Goal: Task Accomplishment & Management: Manage account settings

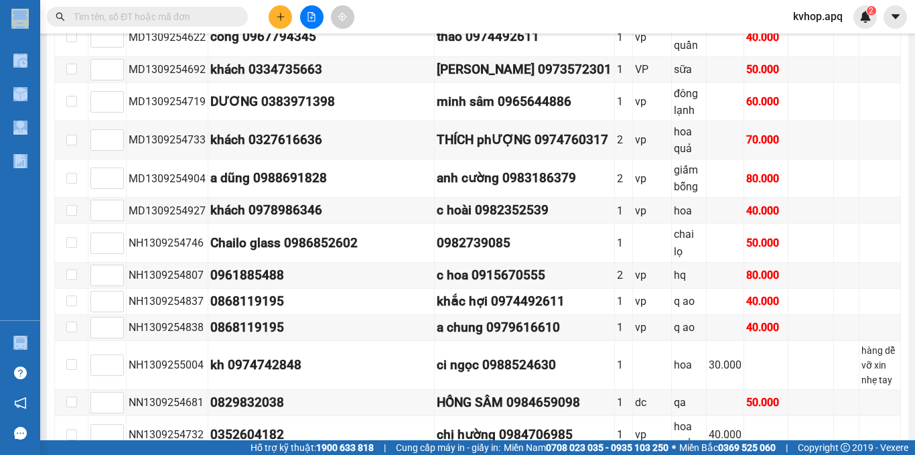
scroll to position [469, 0]
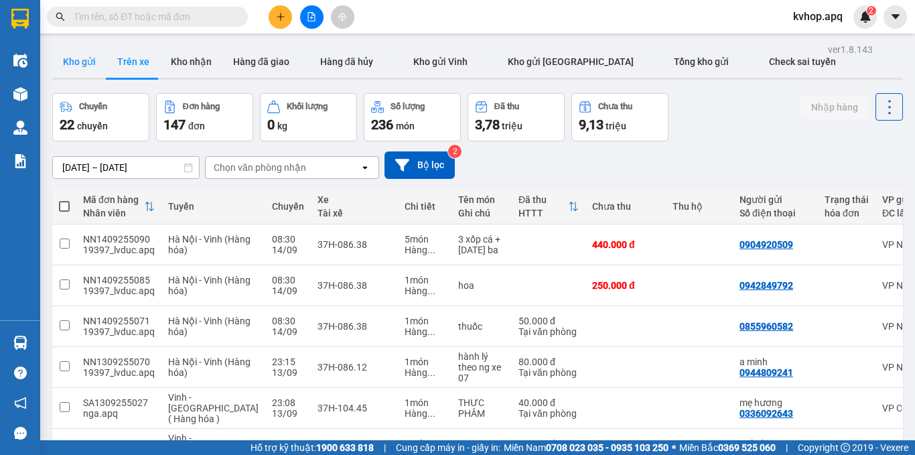
click at [78, 62] on button "Kho gửi" at bounding box center [79, 62] width 54 height 32
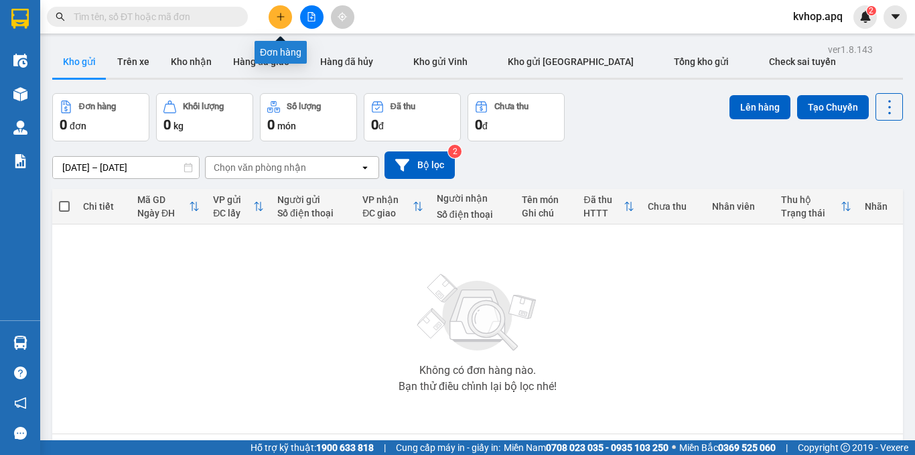
click at [278, 25] on button at bounding box center [280, 16] width 23 height 23
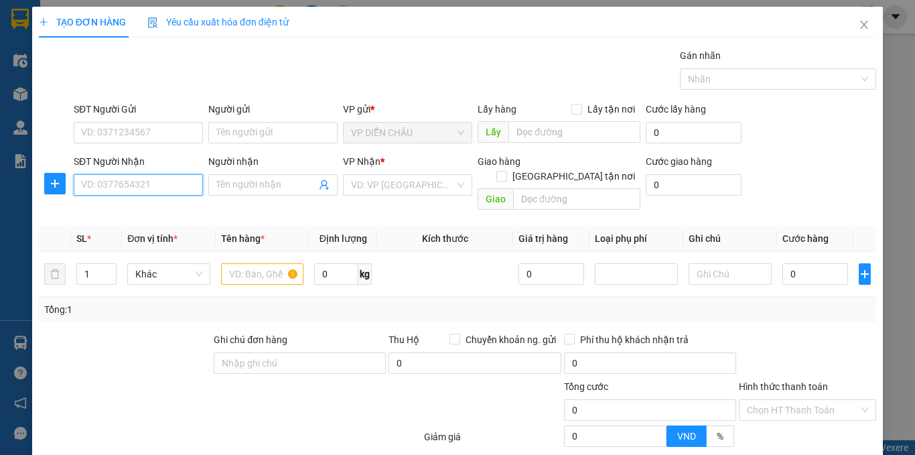
click at [141, 186] on input "SĐT Người Nhận" at bounding box center [138, 184] width 129 height 21
type input "0901851479"
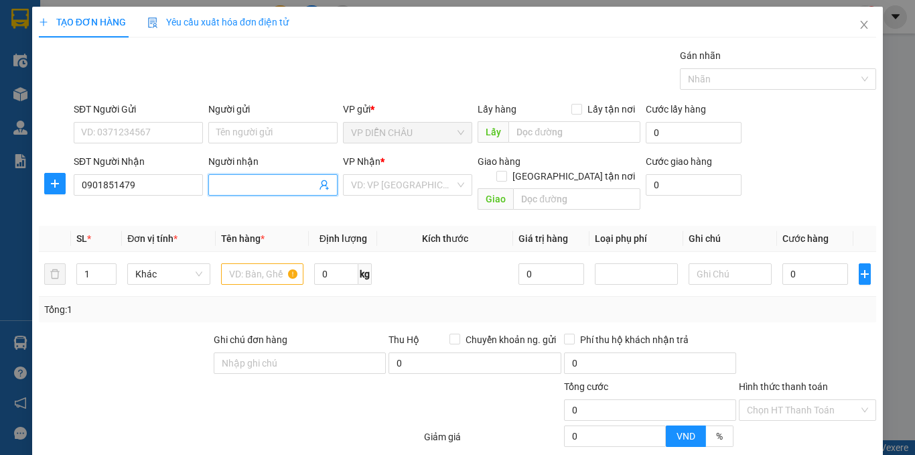
click at [269, 187] on input "Người nhận" at bounding box center [266, 185] width 100 height 15
click at [273, 190] on input "nguyễn vawnh trí" at bounding box center [266, 185] width 100 height 15
type input "nguyễn văn trí"
click at [163, 136] on input "SĐT Người Gửi" at bounding box center [138, 132] width 129 height 21
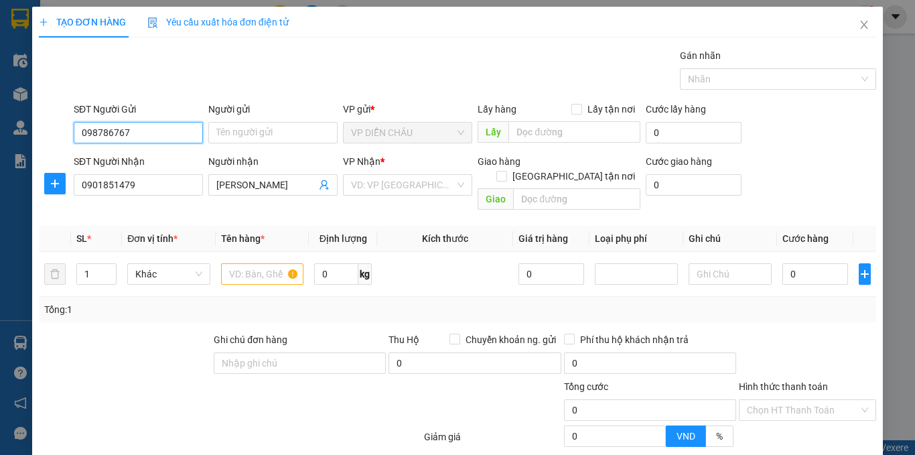
type input "0987867671"
click at [157, 164] on div "0987867671 - chị phương" at bounding box center [154, 159] width 146 height 15
type input "chị phương"
checkbox input "true"
type input "vp dc"
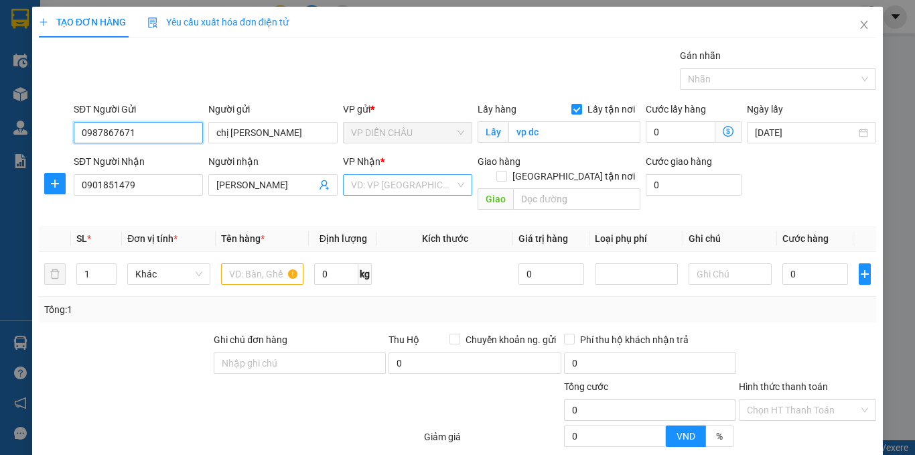
type input "0987867671"
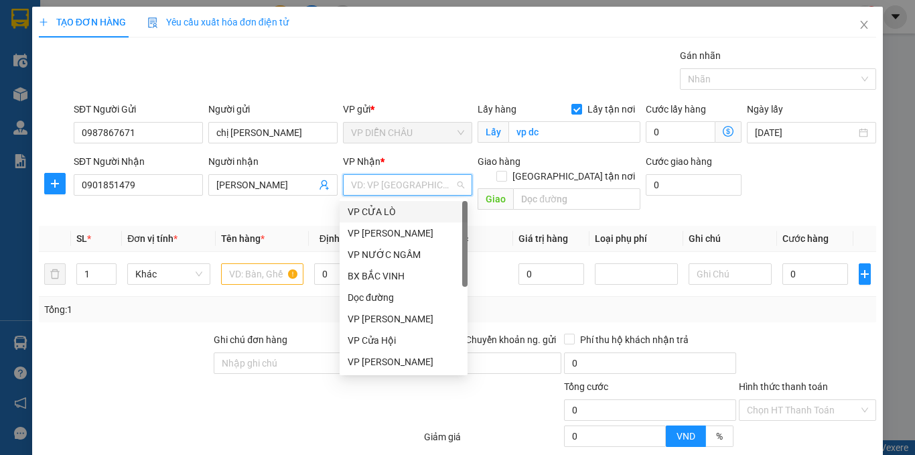
click at [396, 184] on input "search" at bounding box center [403, 185] width 104 height 20
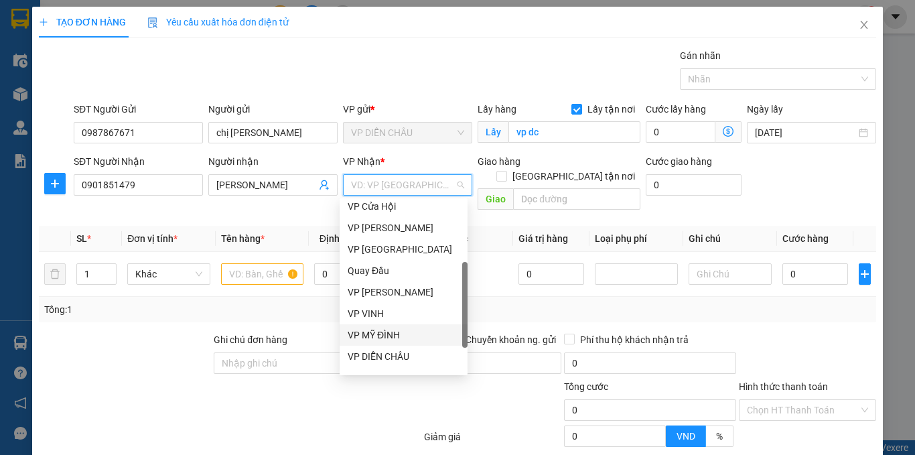
drag, startPoint x: 368, startPoint y: 332, endPoint x: 478, endPoint y: 214, distance: 161.2
click at [368, 331] on div "VP MỸ ĐÌNH" at bounding box center [404, 335] width 112 height 15
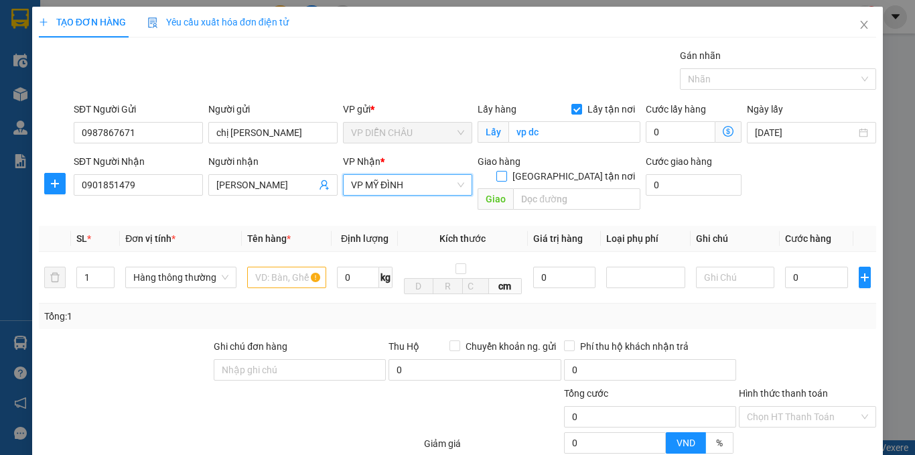
click at [506, 171] on input "Giao tận nơi" at bounding box center [500, 175] width 9 height 9
checkbox input "true"
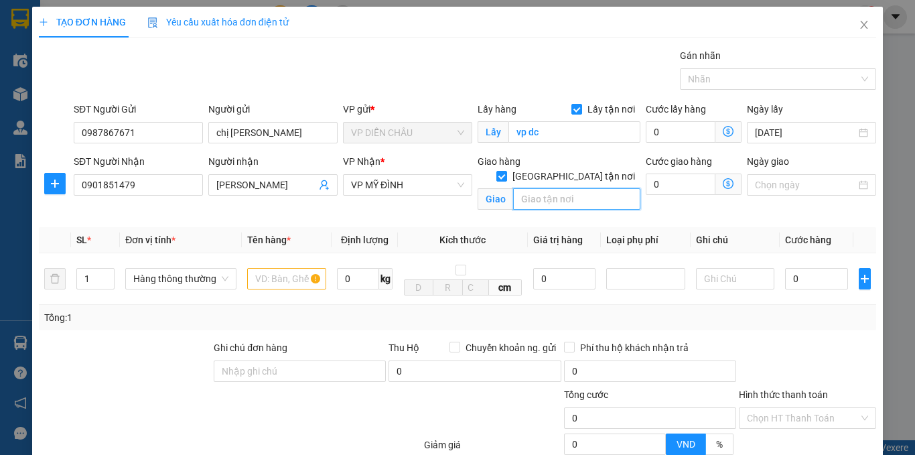
click at [556, 188] on input "text" at bounding box center [576, 198] width 127 height 21
type input "vp"
click at [107, 272] on span "up" at bounding box center [107, 275] width 8 height 8
type input "4"
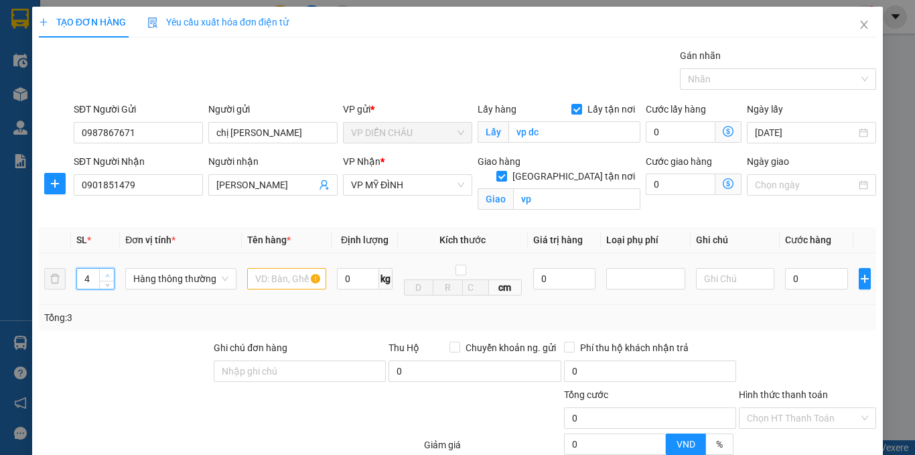
click at [107, 272] on span "up" at bounding box center [107, 275] width 8 height 8
click at [265, 273] on input "text" at bounding box center [286, 278] width 79 height 21
type input "b"
type input "lá nem"
click at [785, 279] on input "0" at bounding box center [816, 278] width 63 height 21
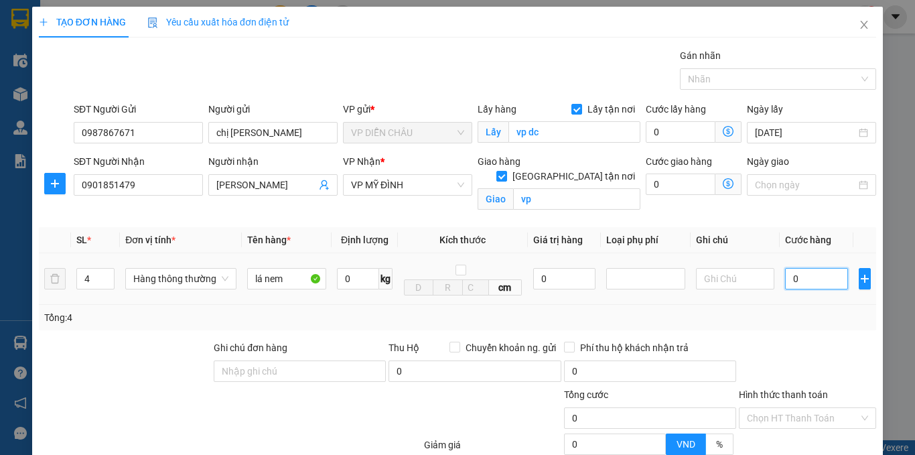
type input "4"
type input "40"
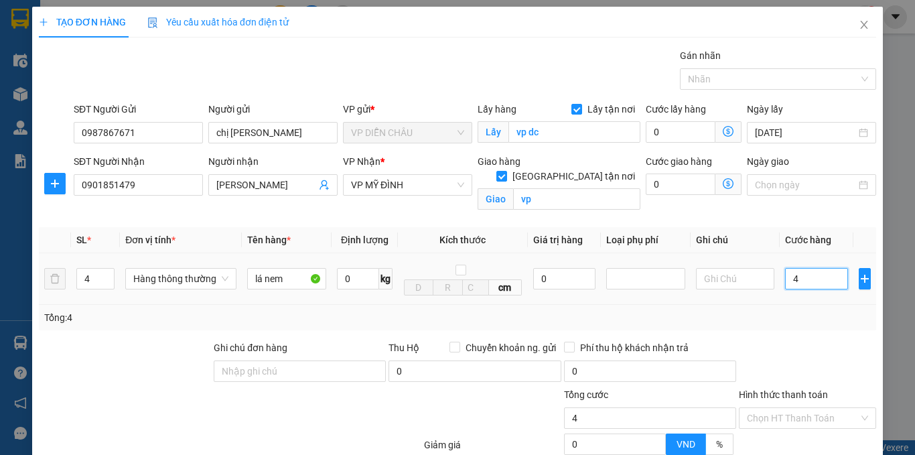
type input "40"
type input "400"
type input "4.000"
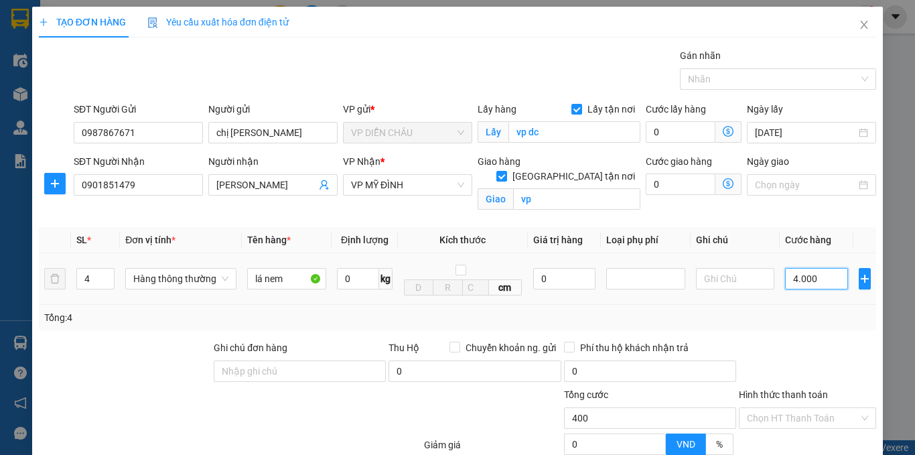
type input "4.000"
type input "40.000"
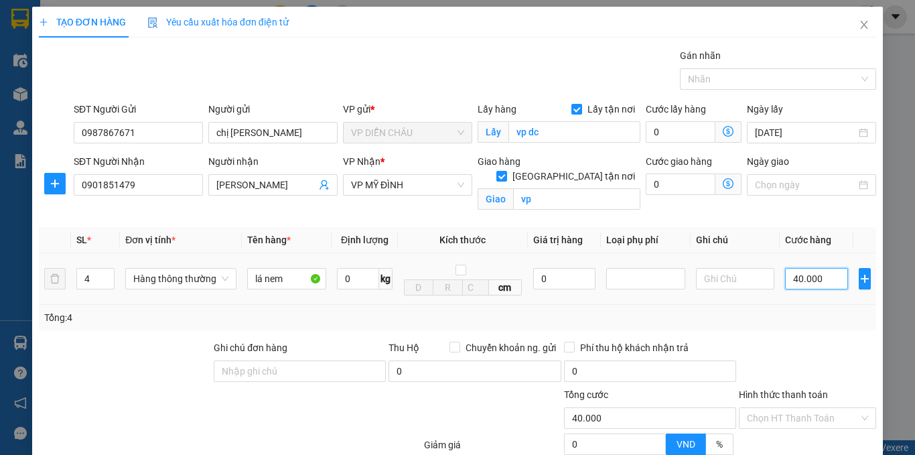
type input "400.000"
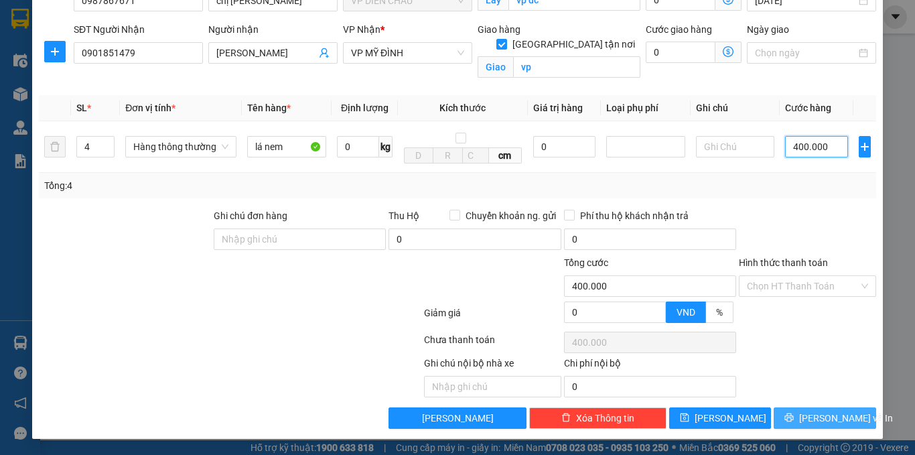
type input "400.000"
click at [794, 417] on icon "printer" at bounding box center [789, 417] width 9 height 9
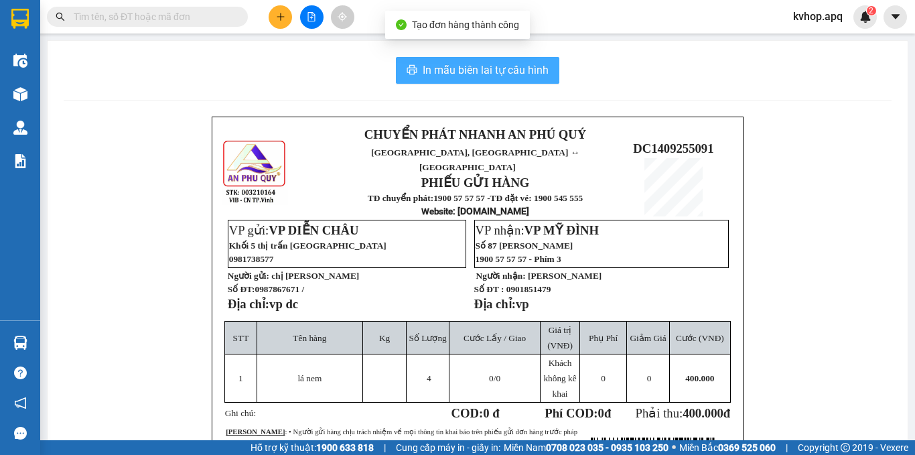
click at [524, 77] on span "In mẫu biên lai tự cấu hình" at bounding box center [486, 70] width 126 height 17
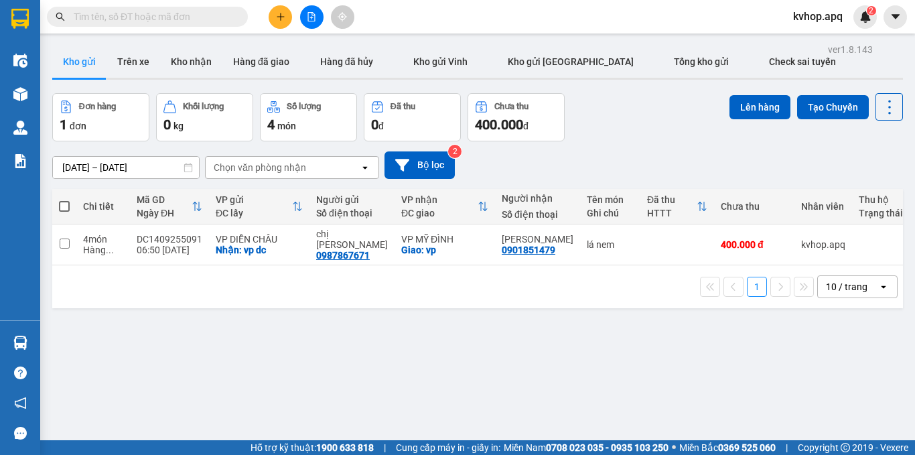
click at [563, 379] on div "ver 1.8.143 Kho gửi Trên xe Kho nhận Hàng đã giao Hàng đã hủy Kho gửi Vinh Kho …" at bounding box center [478, 267] width 862 height 455
click at [315, 19] on icon "file-add" at bounding box center [311, 16] width 7 height 9
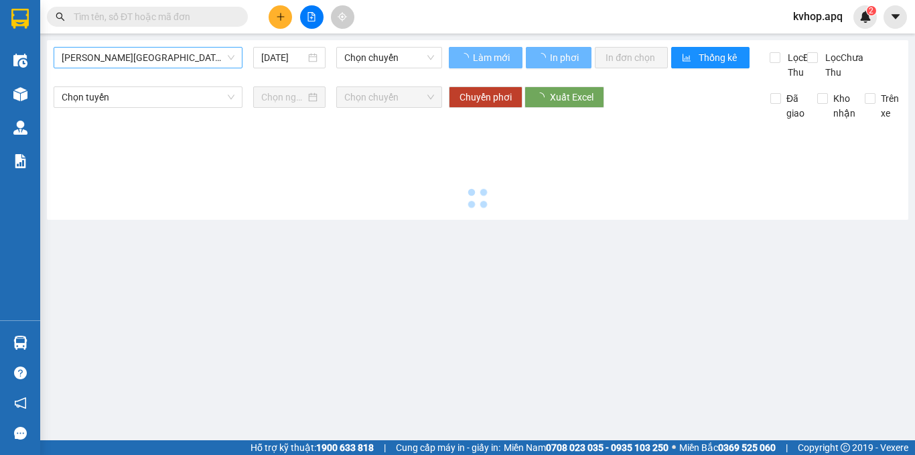
type input "14/09/2025"
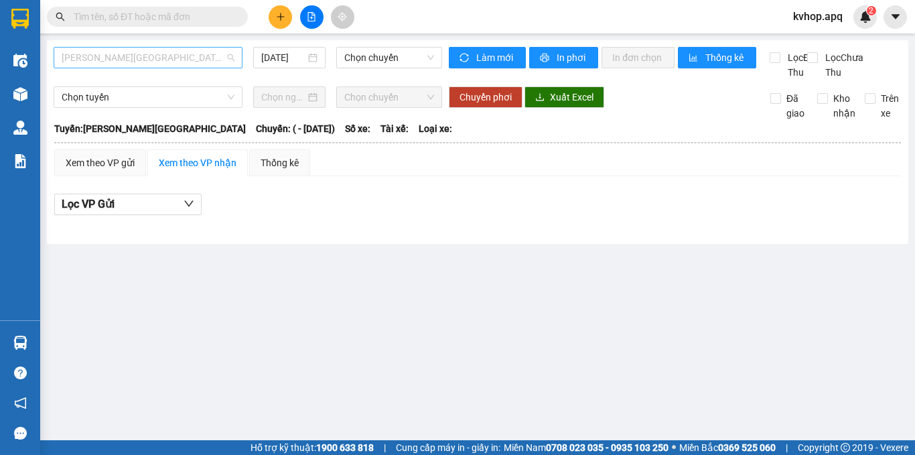
click at [163, 56] on span "Gia Lâm - Mỹ Đình" at bounding box center [148, 58] width 173 height 20
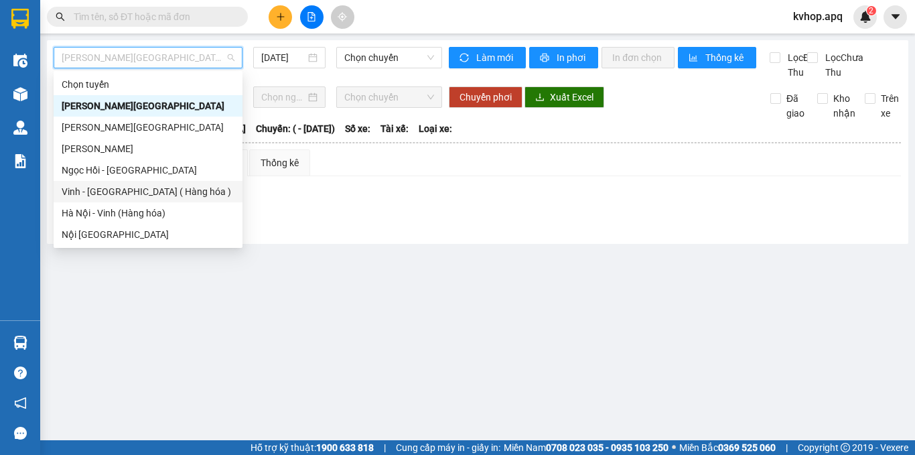
click at [143, 186] on div "Vinh - Hà Nội ( Hàng hóa )" at bounding box center [148, 191] width 173 height 15
type input "14/09/2025"
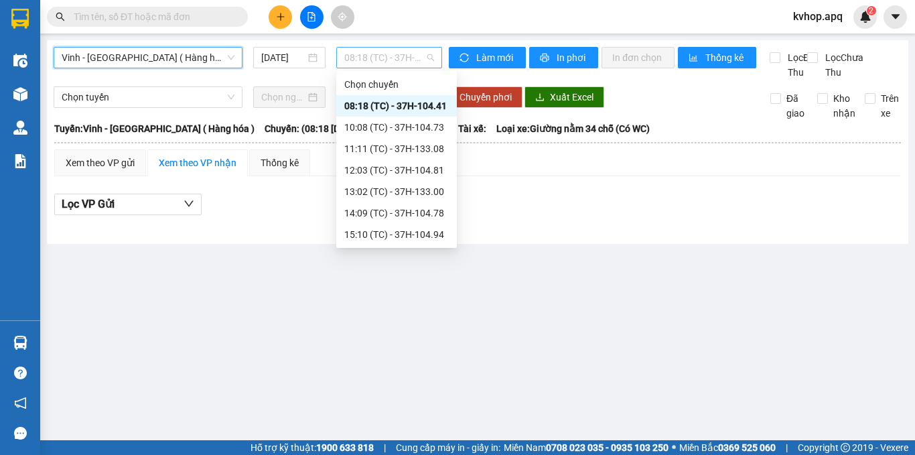
click at [379, 54] on span "08:18 (TC) - 37H-104.41" at bounding box center [389, 58] width 90 height 20
click at [688, 273] on main "Vinh - Hà Nội ( Hàng hóa ) 14/09/2025 08:18 (TC) - 37H-104.41 Làm mới In phơi I…" at bounding box center [457, 220] width 915 height 440
click at [414, 62] on span "08:18 (TC) - 37H-104.41" at bounding box center [389, 58] width 90 height 20
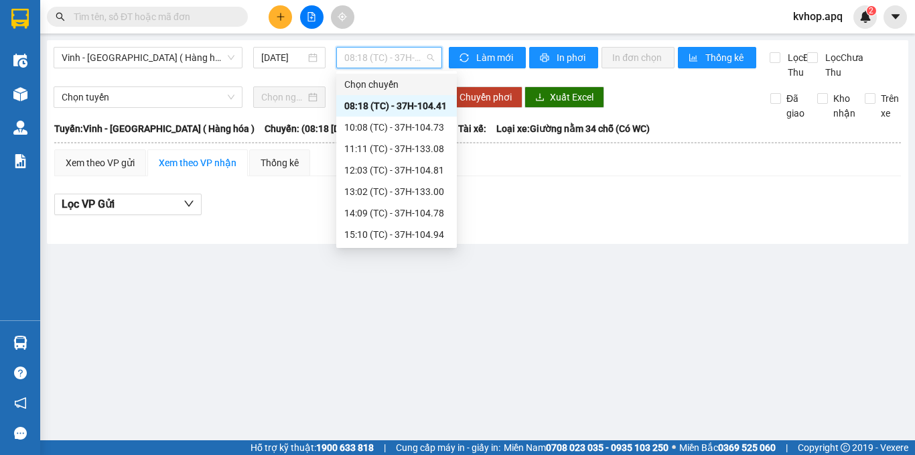
click at [384, 94] on div "Chọn chuyến" at bounding box center [396, 84] width 121 height 21
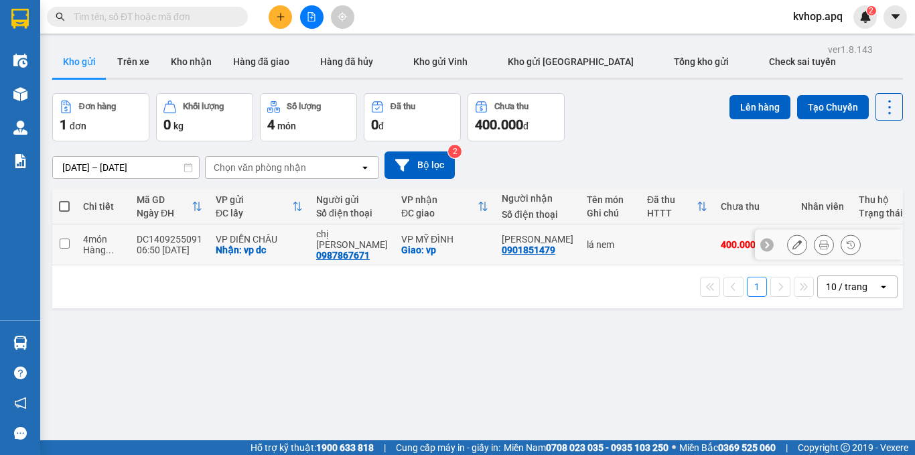
click at [64, 239] on input "checkbox" at bounding box center [65, 244] width 10 height 10
checkbox input "true"
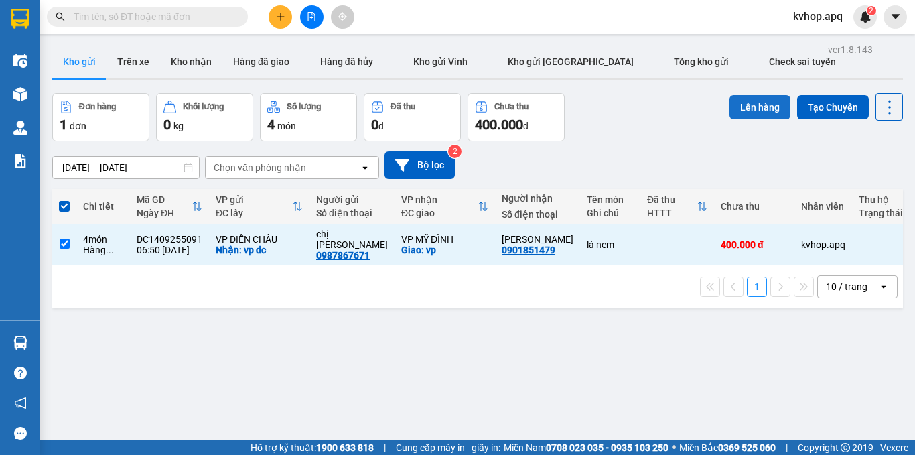
click at [761, 107] on button "Lên hàng" at bounding box center [760, 107] width 61 height 24
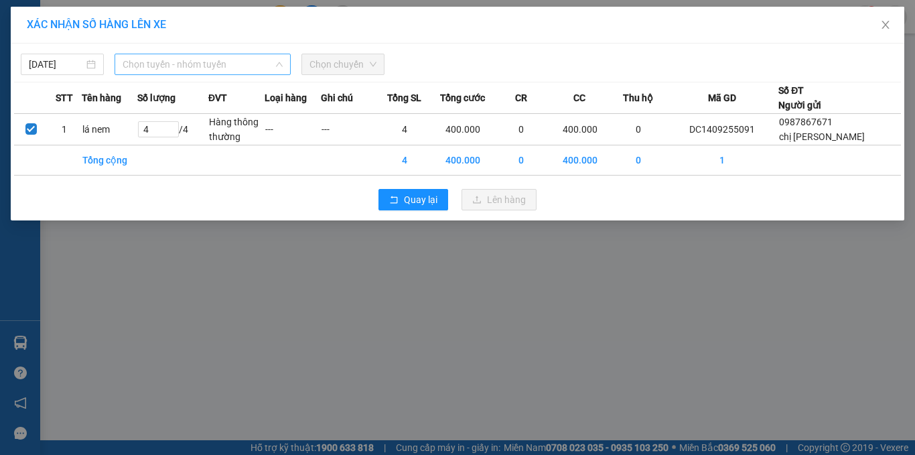
click at [148, 56] on span "Chọn tuyến - nhóm tuyến" at bounding box center [203, 64] width 160 height 20
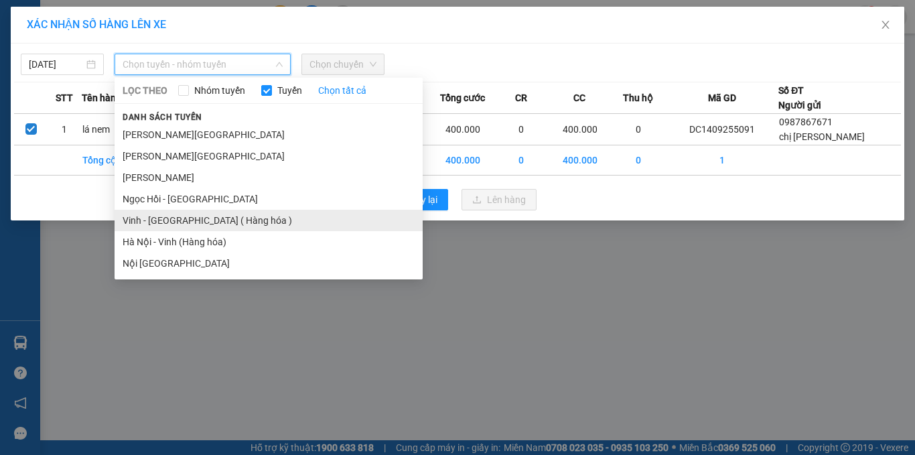
click at [135, 220] on li "Vinh - Hà Nội ( Hàng hóa )" at bounding box center [269, 220] width 308 height 21
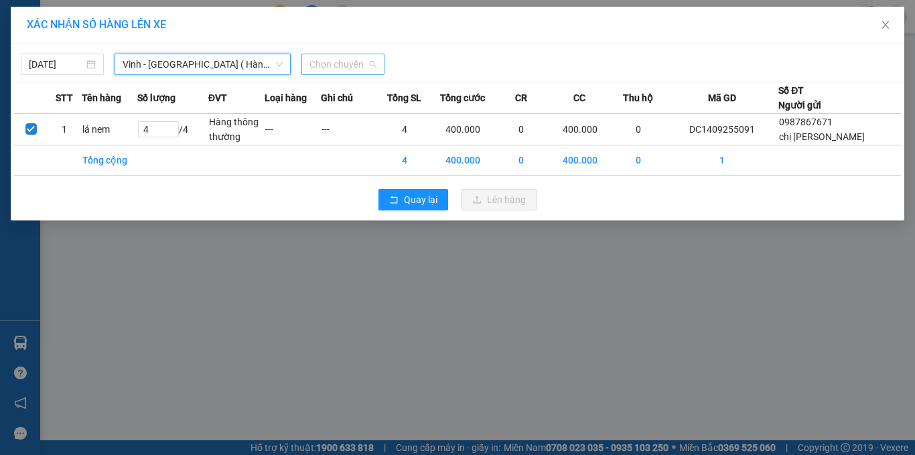
click at [351, 68] on span "Chọn chuyến" at bounding box center [343, 64] width 67 height 20
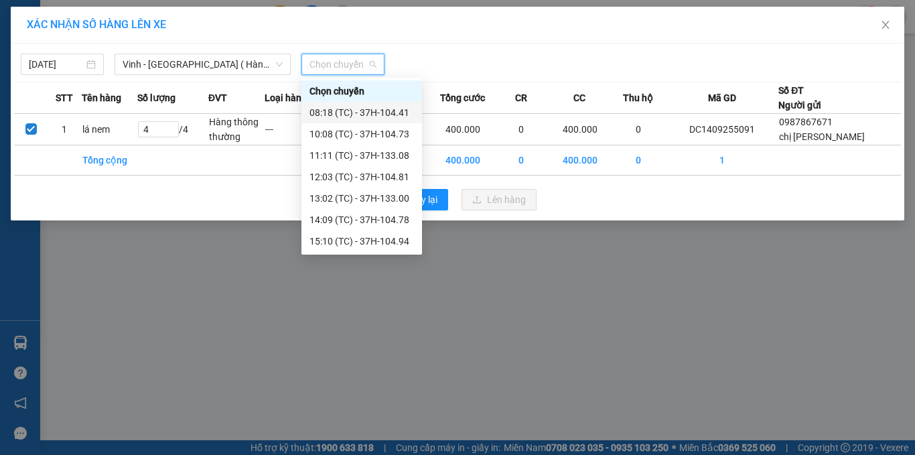
click at [383, 114] on div "08:18 (TC) - 37H-104.41" at bounding box center [362, 112] width 105 height 15
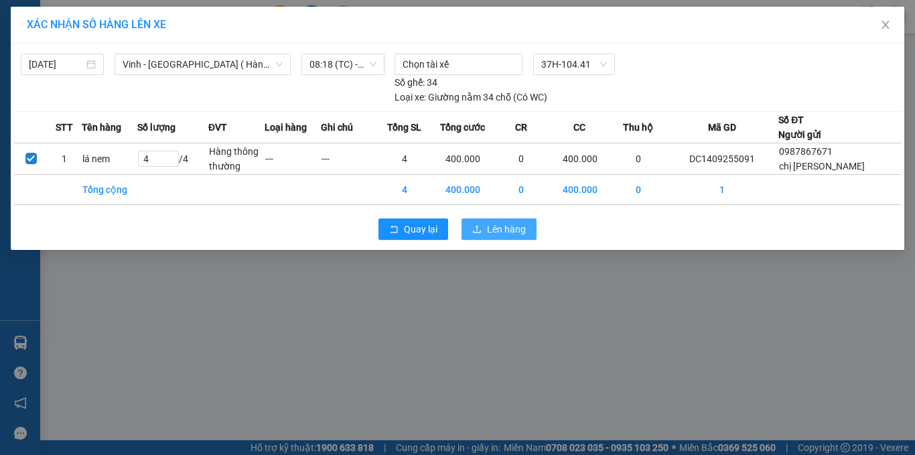
click at [498, 236] on button "Lên hàng" at bounding box center [499, 228] width 75 height 21
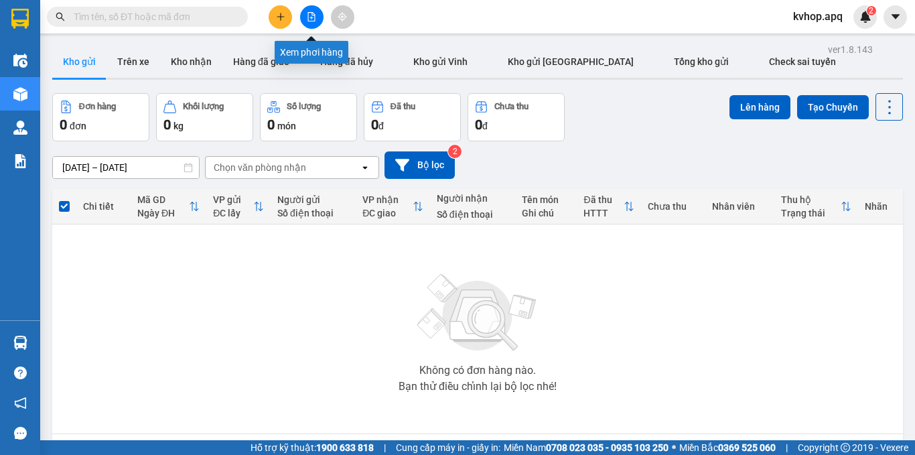
click at [312, 14] on icon "file-add" at bounding box center [311, 16] width 9 height 9
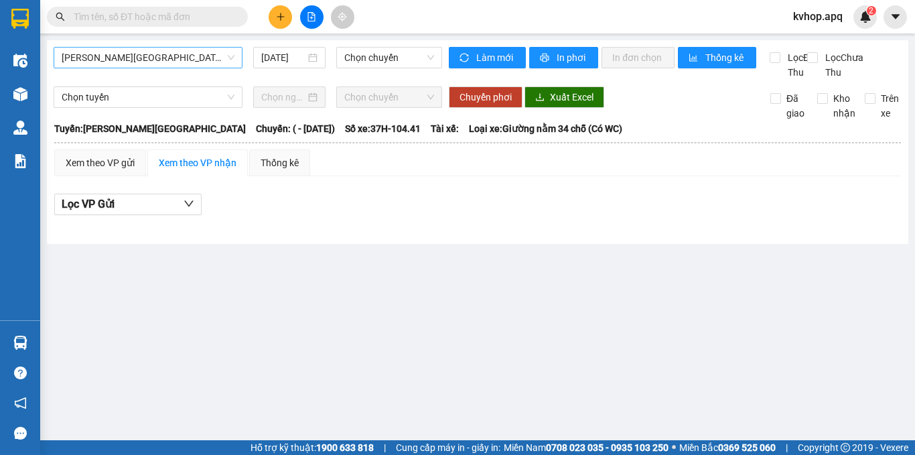
click at [123, 59] on span "Gia Lâm - Mỹ Đình" at bounding box center [148, 58] width 173 height 20
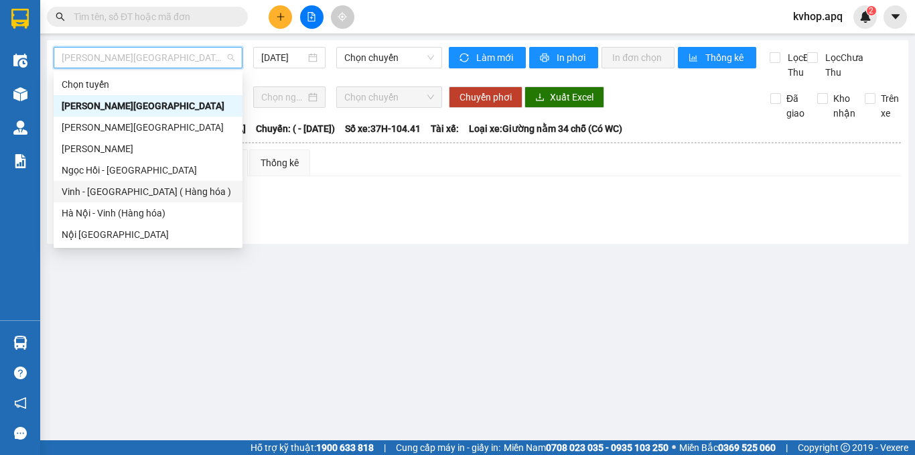
click at [115, 191] on div "Vinh - Hà Nội ( Hàng hóa )" at bounding box center [148, 191] width 173 height 15
type input "14/09/2025"
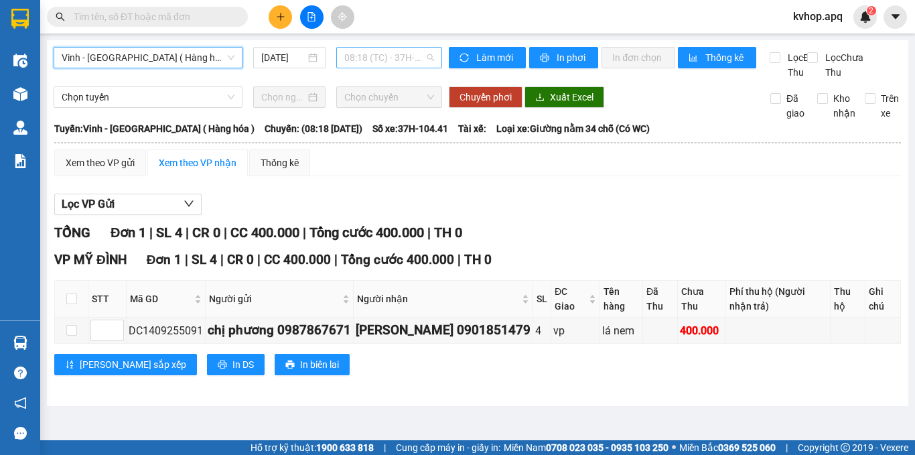
click at [364, 54] on span "08:18 (TC) - 37H-104.41" at bounding box center [389, 58] width 90 height 20
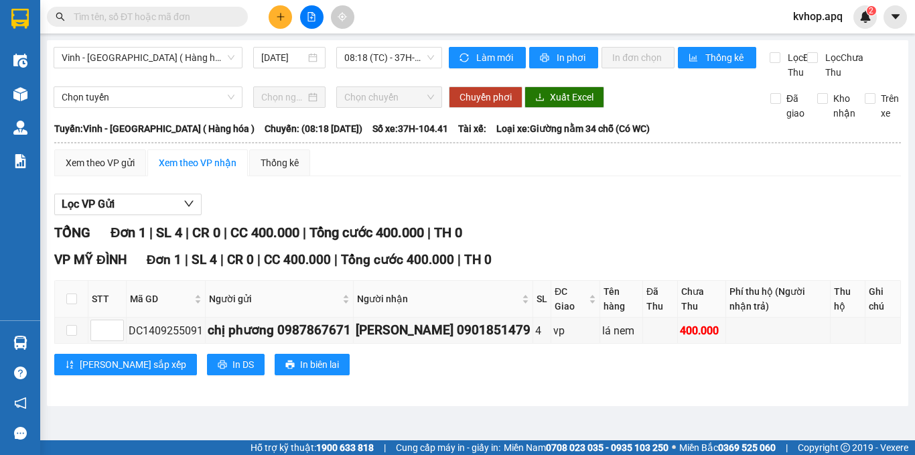
click at [630, 206] on div "Lọc VP Gửi TỔNG Đơn 1 | SL 4 | CR 0 | CC 400.000 | Tổng cước 400.000 | TH 0 VP…" at bounding box center [477, 289] width 847 height 205
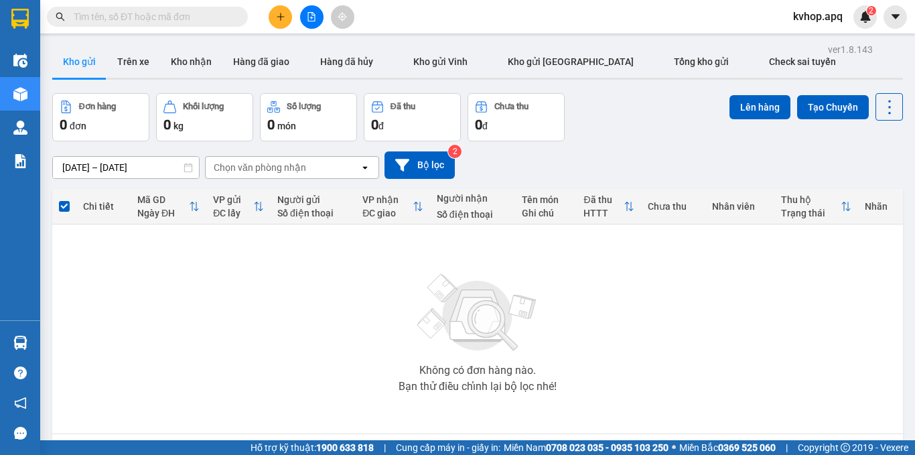
click at [133, 37] on main "ver 1.8.143 Kho gửi Trên xe Kho nhận Hàng đã giao Hàng đã hủy Kho gửi Vinh Kho …" at bounding box center [457, 220] width 915 height 440
click at [131, 61] on button "Trên xe" at bounding box center [134, 62] width 54 height 32
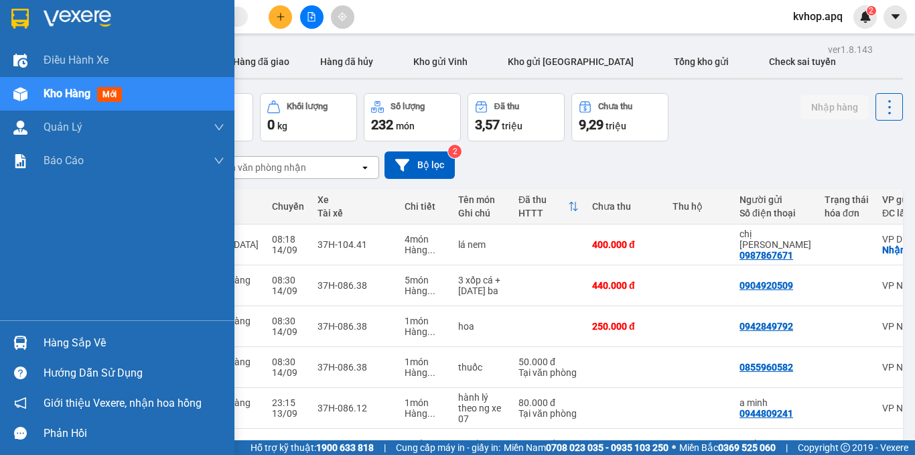
drag, startPoint x: 53, startPoint y: 344, endPoint x: 78, endPoint y: 344, distance: 24.8
click at [56, 344] on div "Hàng sắp về" at bounding box center [134, 343] width 181 height 20
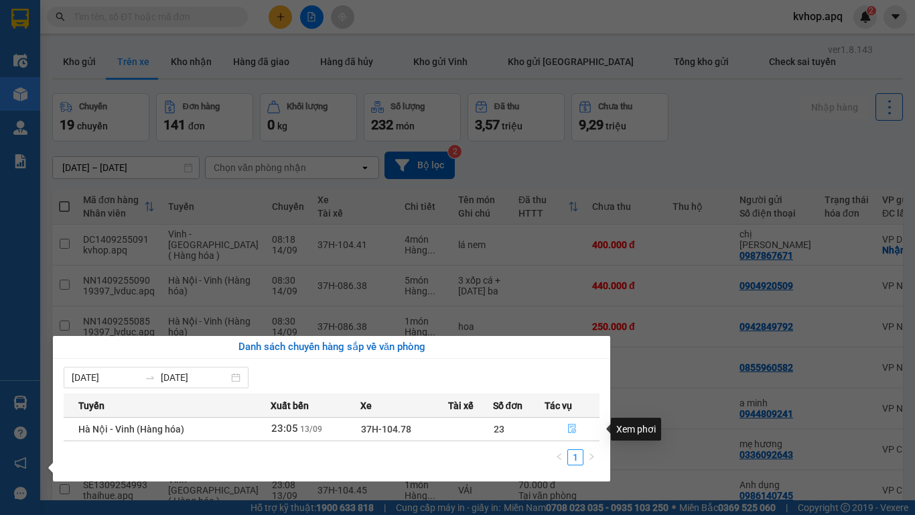
click at [571, 429] on icon "file-done" at bounding box center [571, 427] width 9 height 9
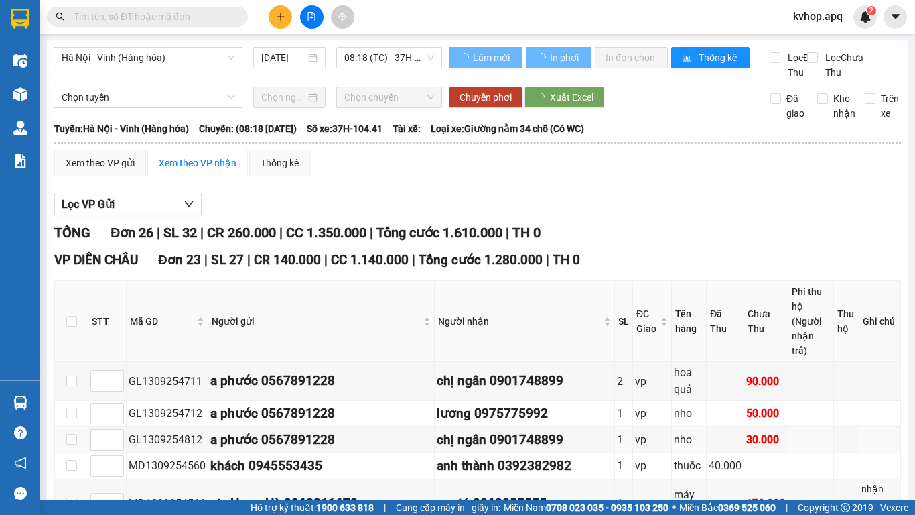
type input "[DATE]"
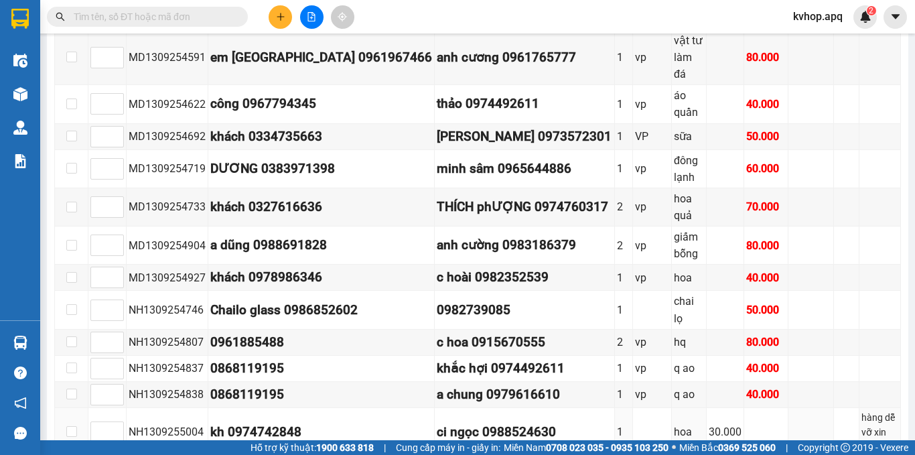
scroll to position [603, 0]
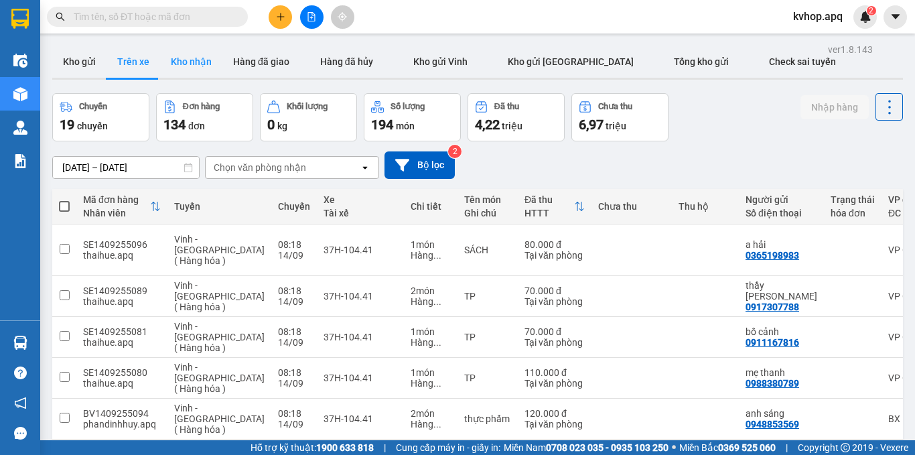
drag, startPoint x: 210, startPoint y: 57, endPoint x: 194, endPoint y: 61, distance: 17.2
click at [209, 57] on button "Kho nhận" at bounding box center [191, 62] width 62 height 32
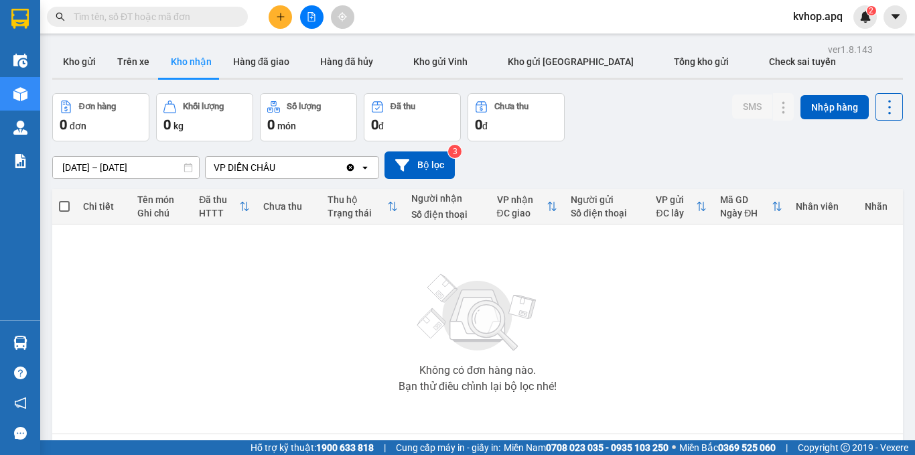
click at [111, 155] on div "14/09/2025 – 14/09/2025 Press the down arrow key to interact with the calendar …" at bounding box center [477, 164] width 851 height 27
click at [110, 164] on input "14/09/2025 – 14/09/2025" at bounding box center [126, 167] width 146 height 21
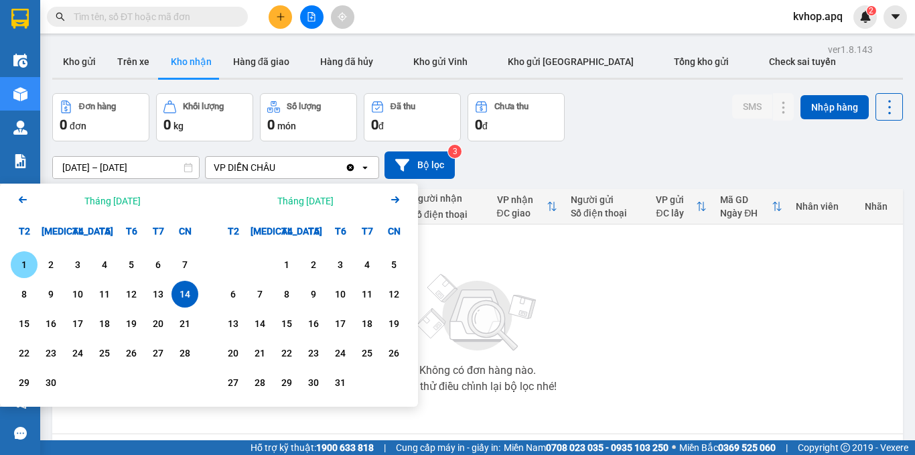
drag, startPoint x: 27, startPoint y: 265, endPoint x: 127, endPoint y: 301, distance: 106.0
click at [27, 266] on div "1" at bounding box center [24, 265] width 19 height 16
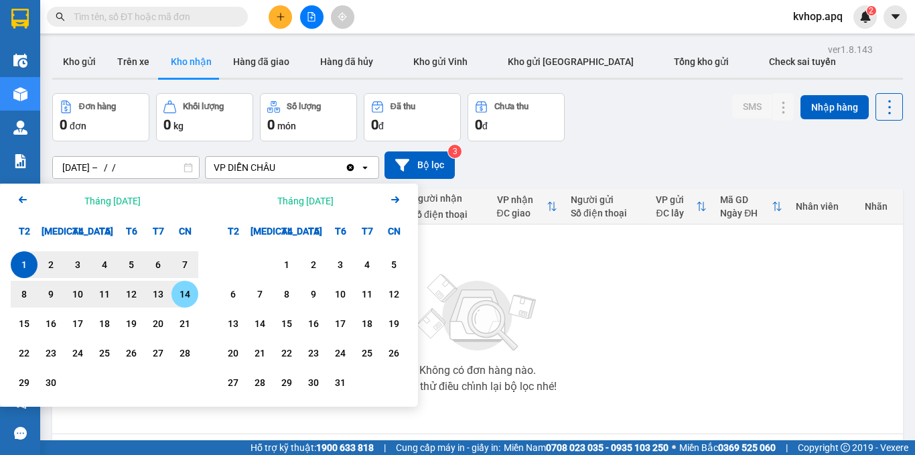
drag, startPoint x: 184, startPoint y: 291, endPoint x: 222, endPoint y: 236, distance: 66.9
click at [186, 291] on div "14" at bounding box center [185, 294] width 19 height 16
type input "01/09/2025 – 14/09/2025"
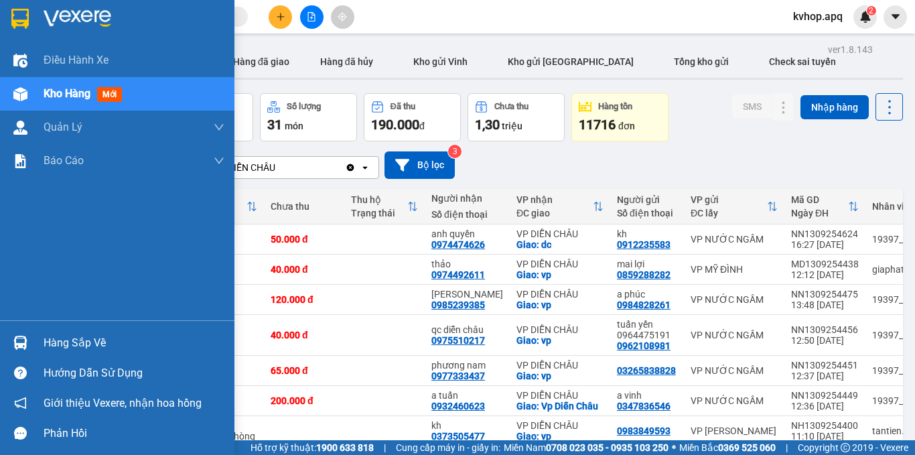
drag, startPoint x: 45, startPoint y: 348, endPoint x: 52, endPoint y: 348, distance: 7.4
click at [46, 348] on div "Hàng sắp về" at bounding box center [134, 343] width 181 height 20
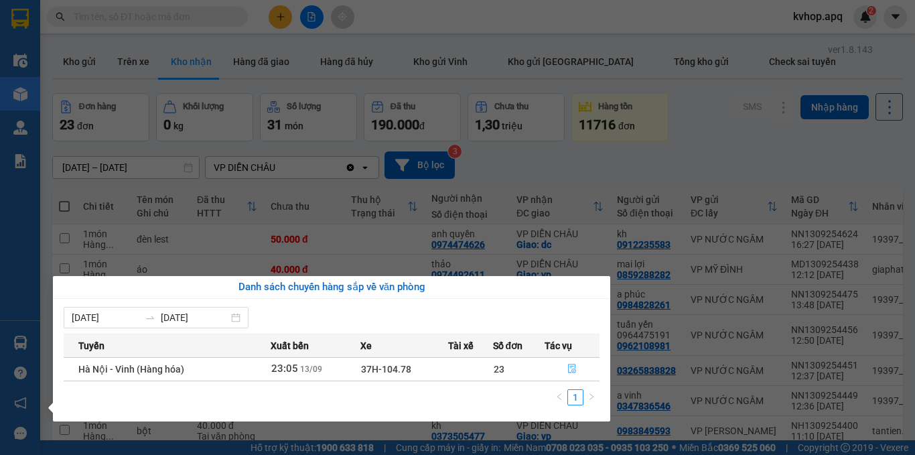
click at [573, 368] on icon "file-done" at bounding box center [571, 368] width 9 height 9
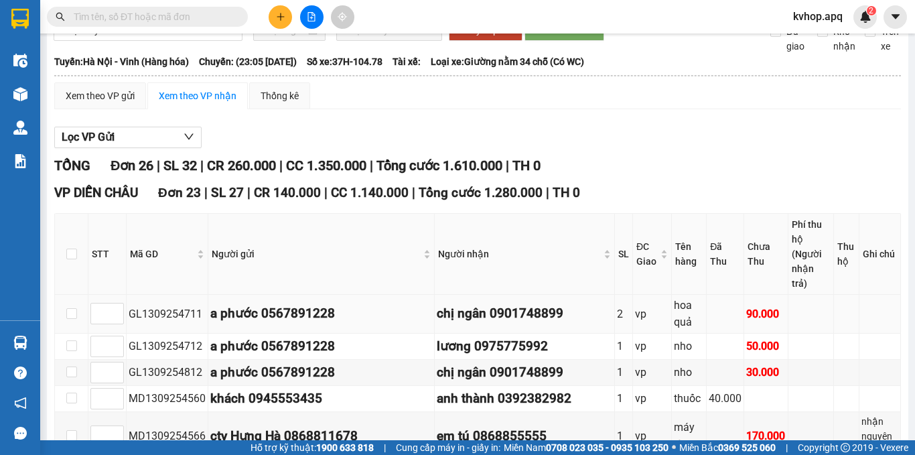
scroll to position [134, 0]
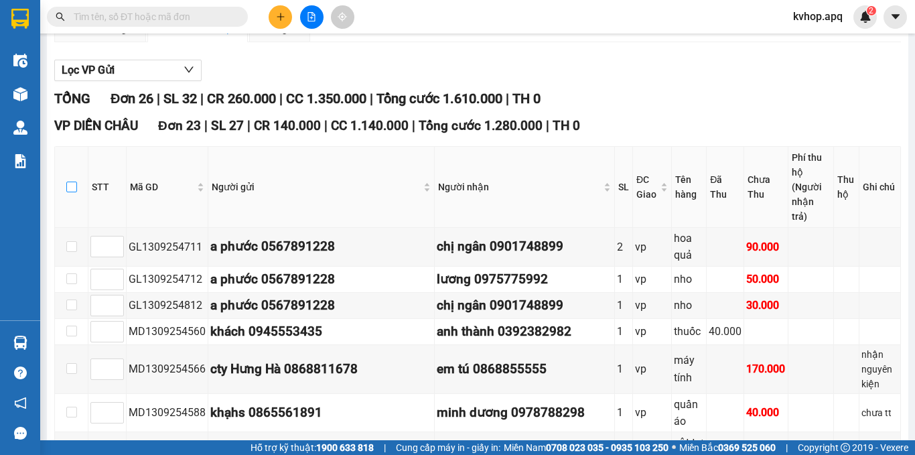
click at [69, 186] on input "checkbox" at bounding box center [71, 187] width 11 height 11
checkbox input "true"
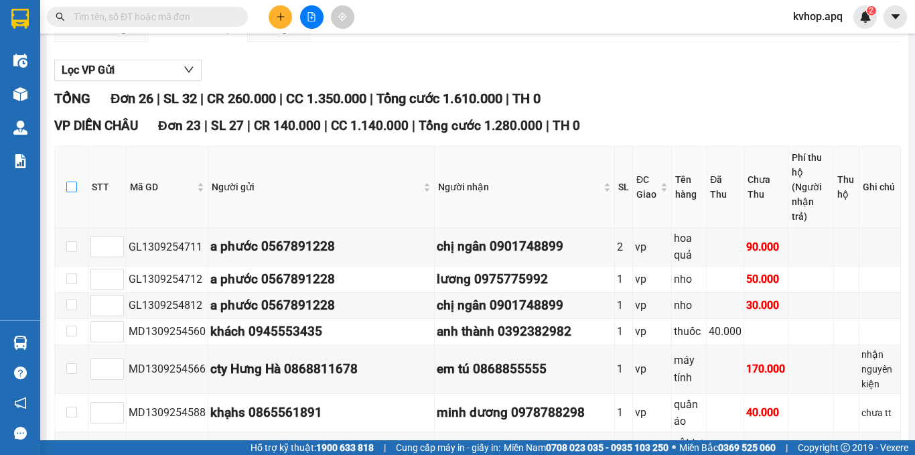
checkbox input "true"
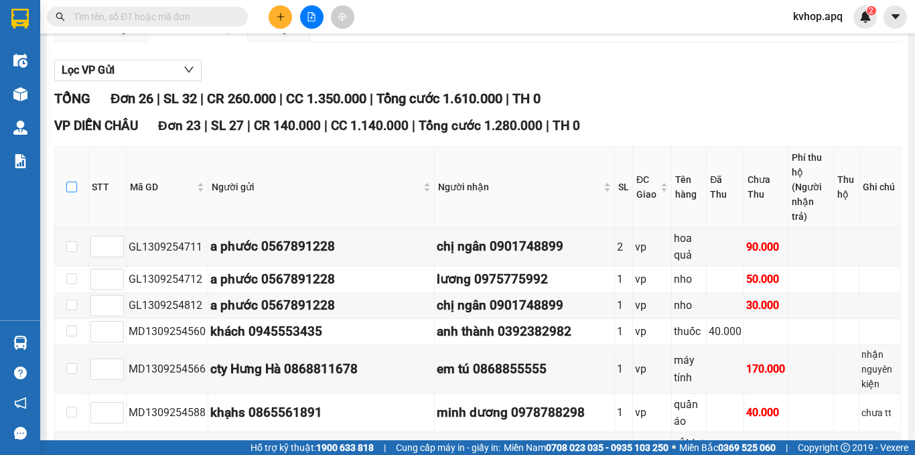
checkbox input "true"
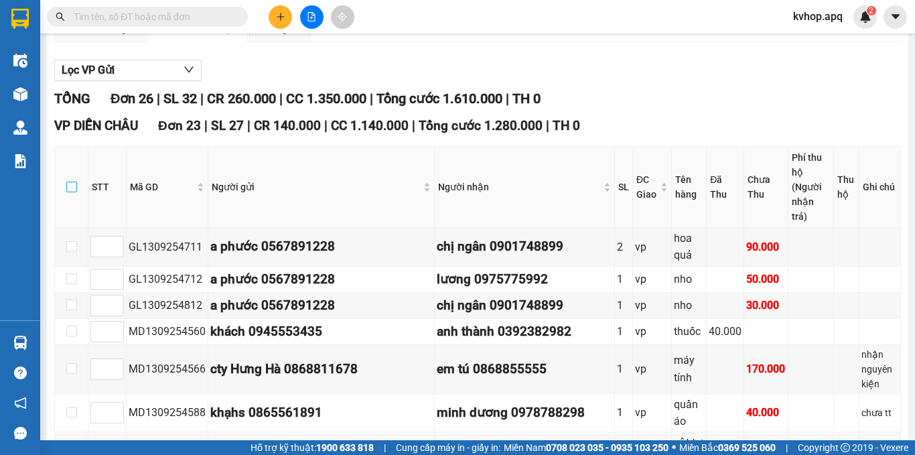
checkbox input "true"
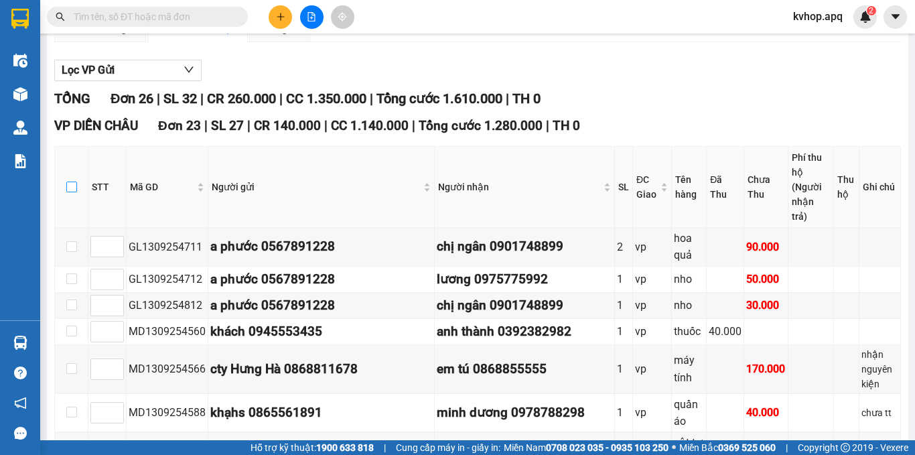
checkbox input "true"
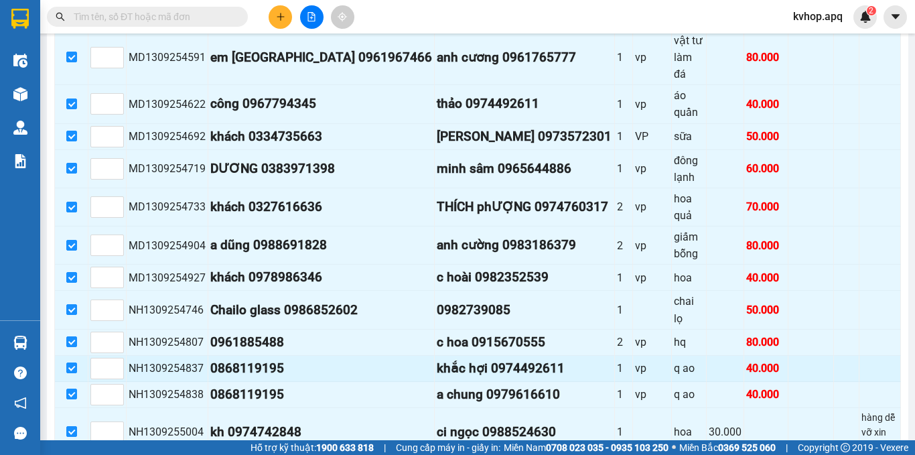
scroll to position [670, 0]
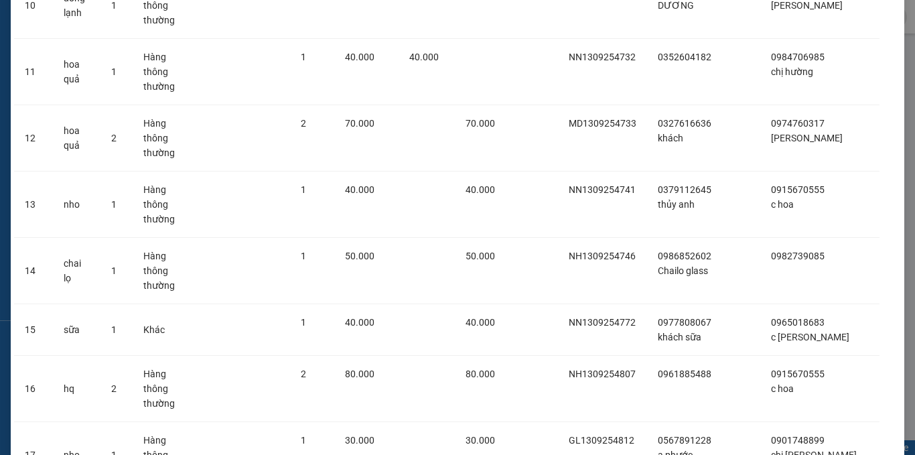
scroll to position [1001, 0]
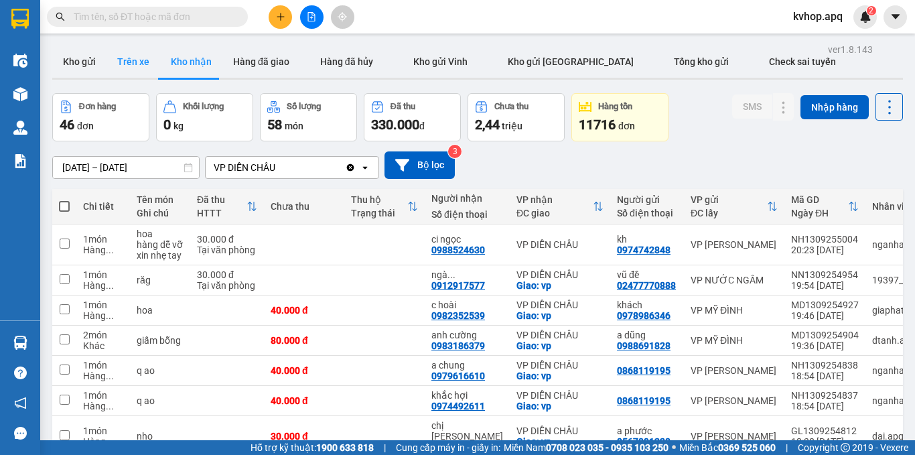
click at [143, 64] on button "Trên xe" at bounding box center [134, 62] width 54 height 32
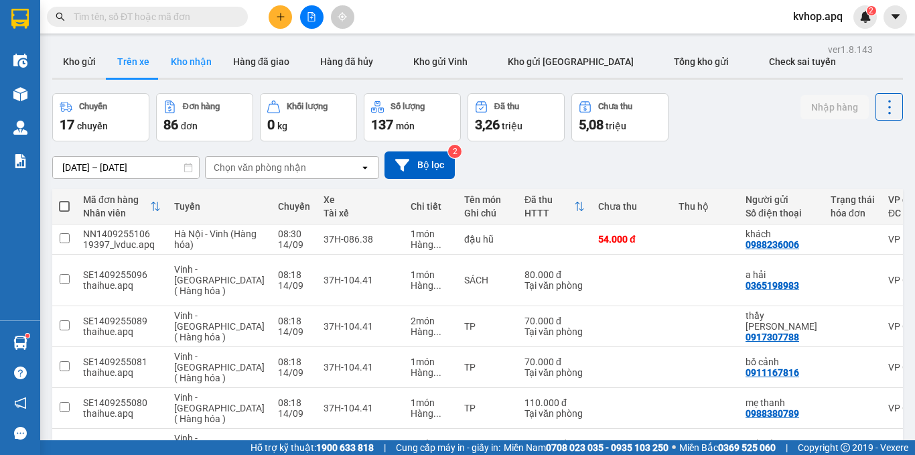
click at [185, 64] on button "Kho nhận" at bounding box center [191, 62] width 62 height 32
type input "01/09/2025 – 14/09/2025"
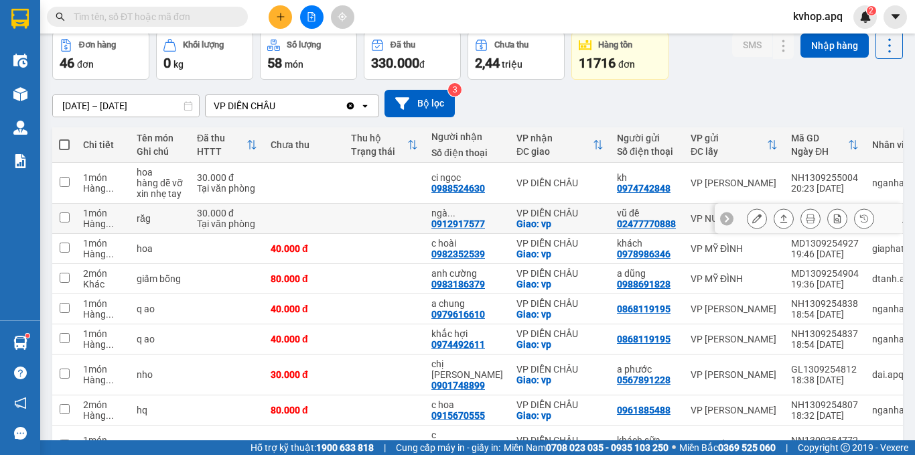
scroll to position [157, 0]
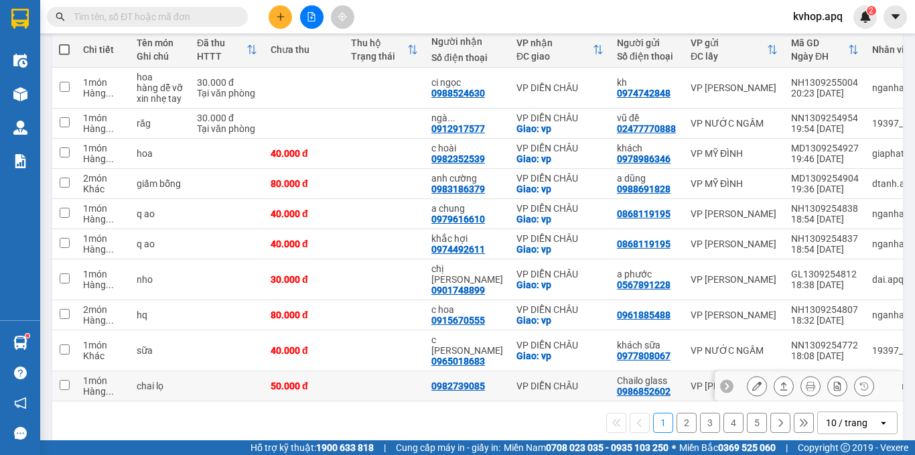
drag, startPoint x: 468, startPoint y: 354, endPoint x: 361, endPoint y: 412, distance: 122.0
click at [361, 412] on div "1 2 3 4 5 10 / trang open" at bounding box center [478, 422] width 840 height 23
click at [677, 413] on button "2" at bounding box center [687, 423] width 20 height 20
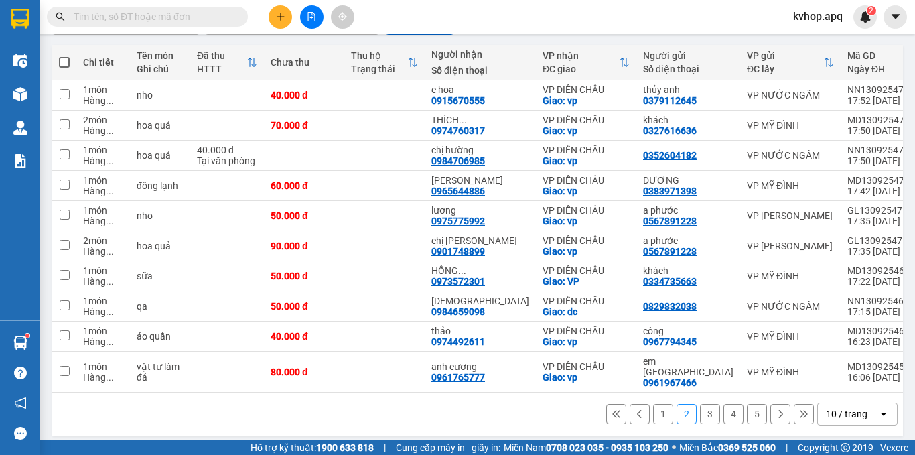
scroll to position [146, 0]
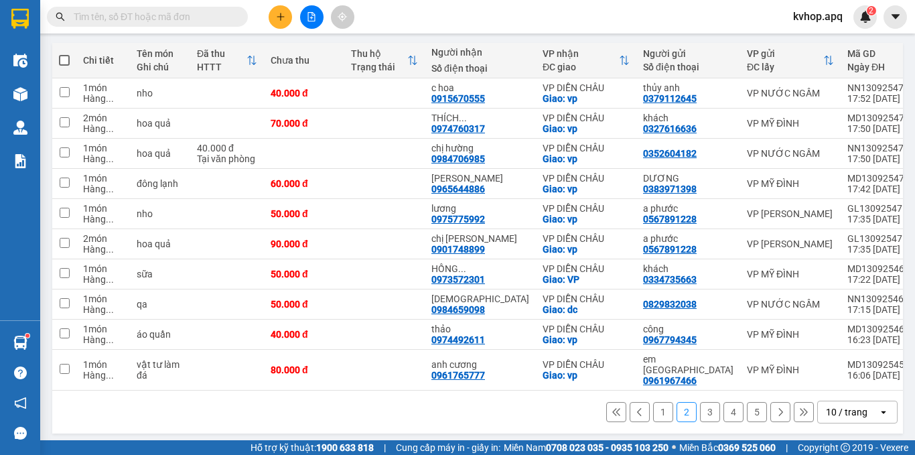
click at [700, 402] on button "3" at bounding box center [710, 412] width 20 height 20
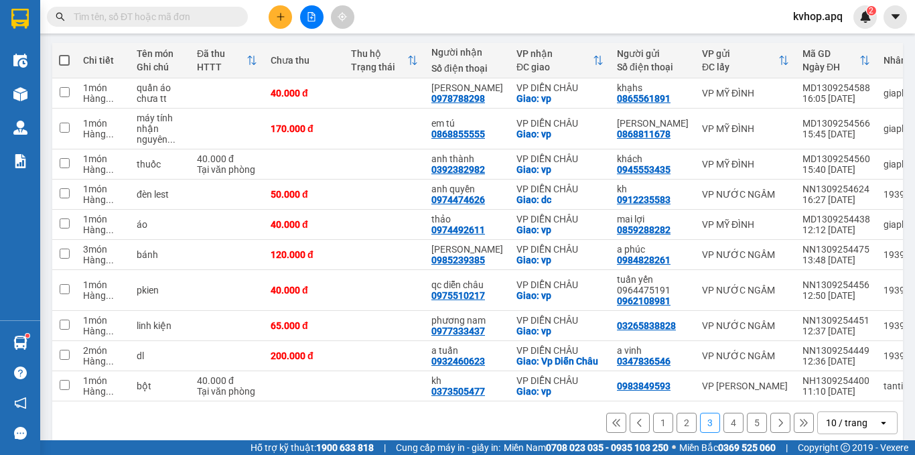
click at [677, 431] on button "2" at bounding box center [687, 423] width 20 height 20
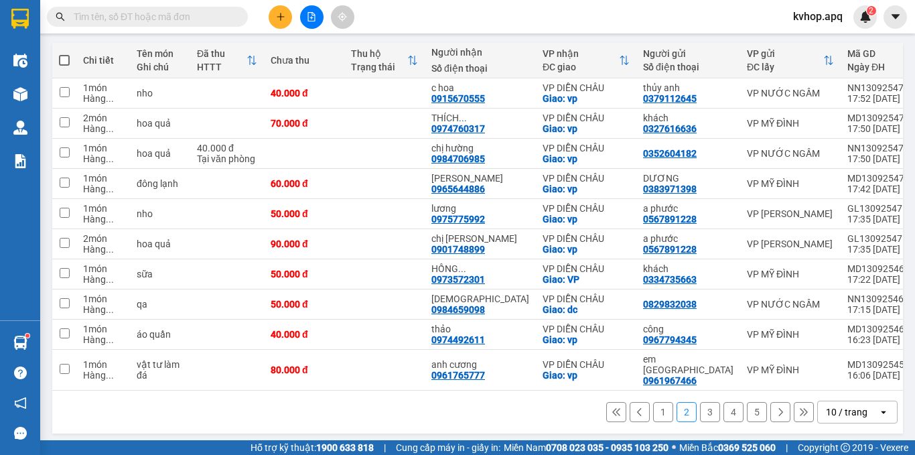
click at [653, 402] on button "1" at bounding box center [663, 412] width 20 height 20
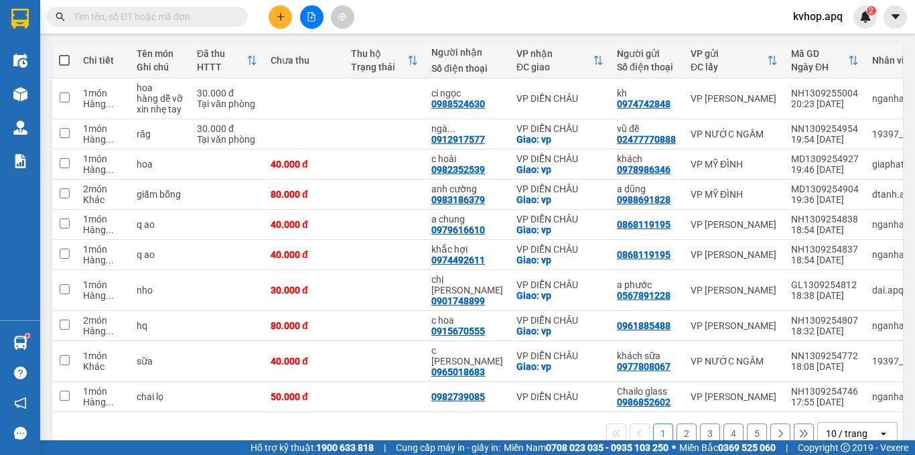
click at [653, 423] on button "1" at bounding box center [663, 433] width 20 height 20
click at [747, 423] on button "5" at bounding box center [757, 433] width 20 height 20
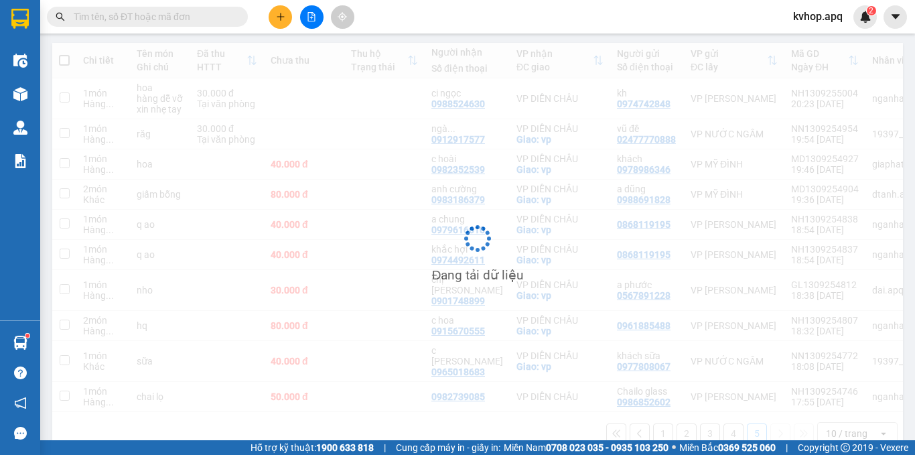
scroll to position [62, 0]
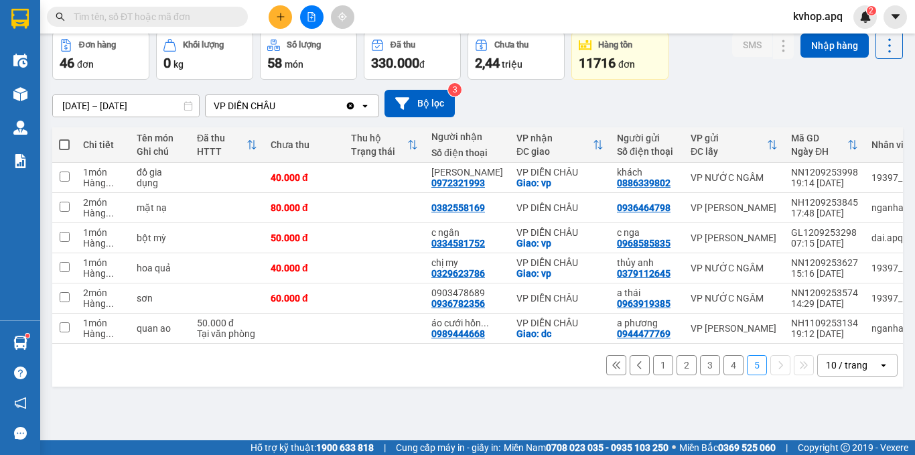
click at [657, 364] on button "1" at bounding box center [663, 365] width 20 height 20
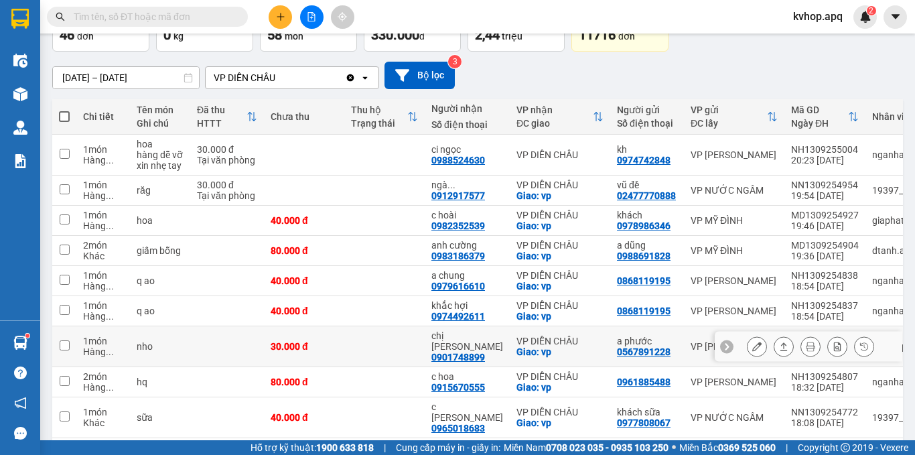
scroll to position [157, 0]
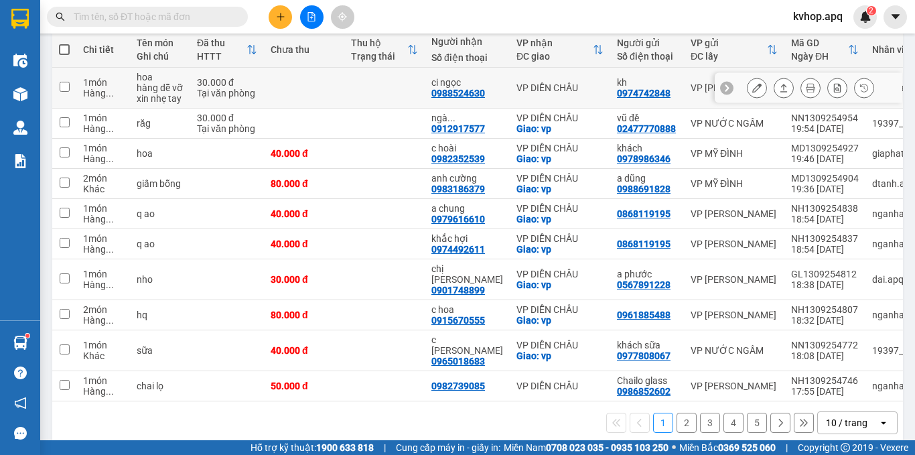
click at [752, 88] on icon at bounding box center [756, 87] width 9 height 9
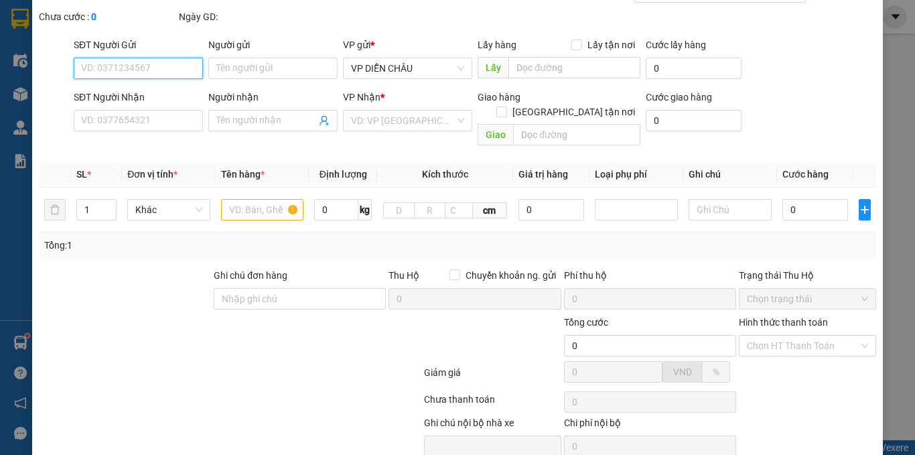
scroll to position [112, 0]
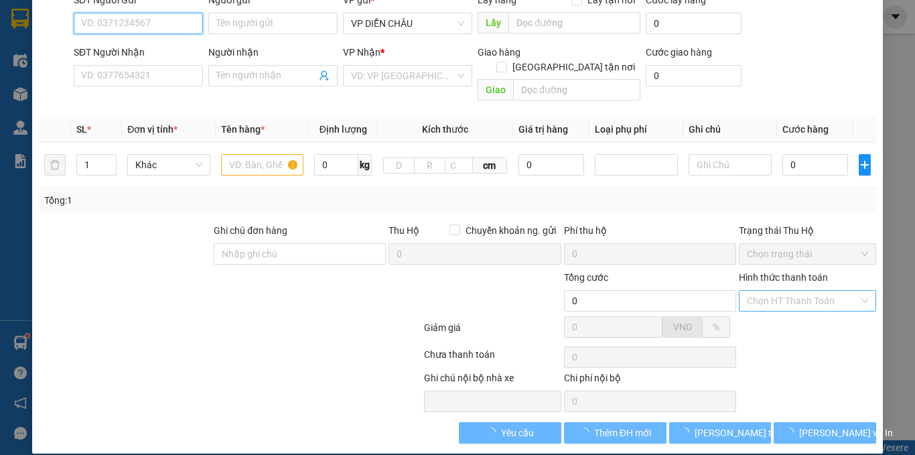
type input "0974742848"
type input "kh"
type input "0988524630"
type input "ci ngọc"
type input "30.000"
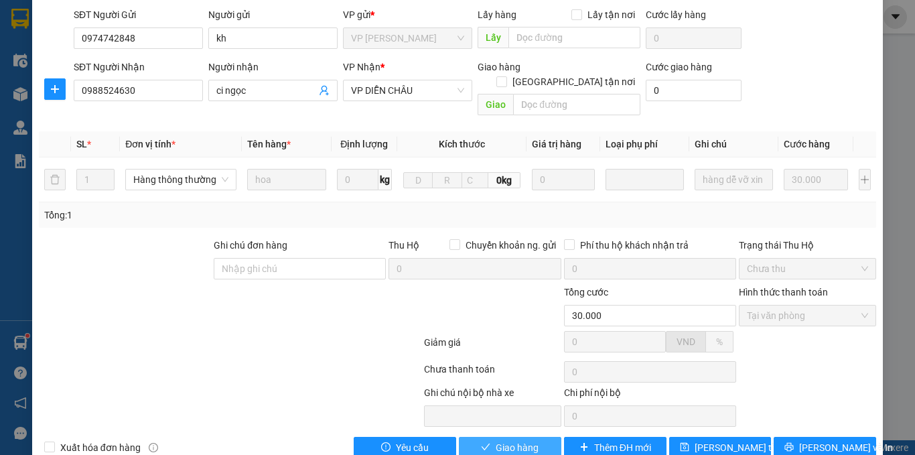
drag, startPoint x: 546, startPoint y: 420, endPoint x: 543, endPoint y: 410, distance: 10.6
click at [545, 437] on button "Giao hàng" at bounding box center [510, 447] width 103 height 21
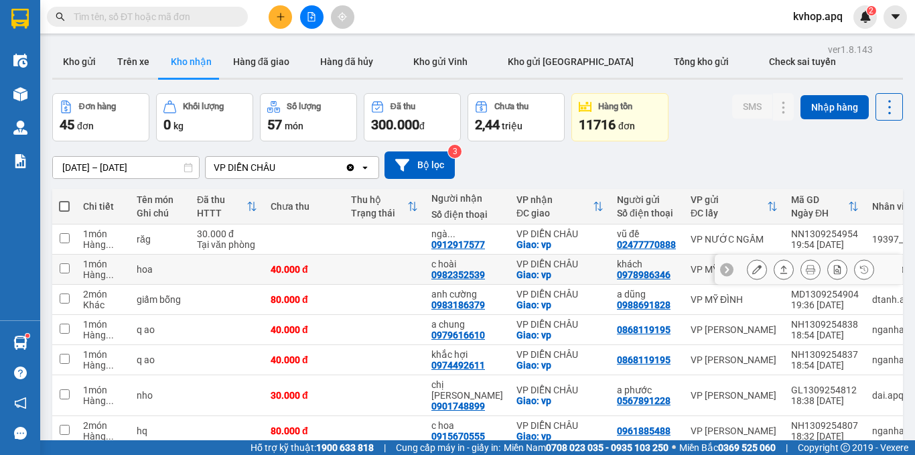
scroll to position [146, 0]
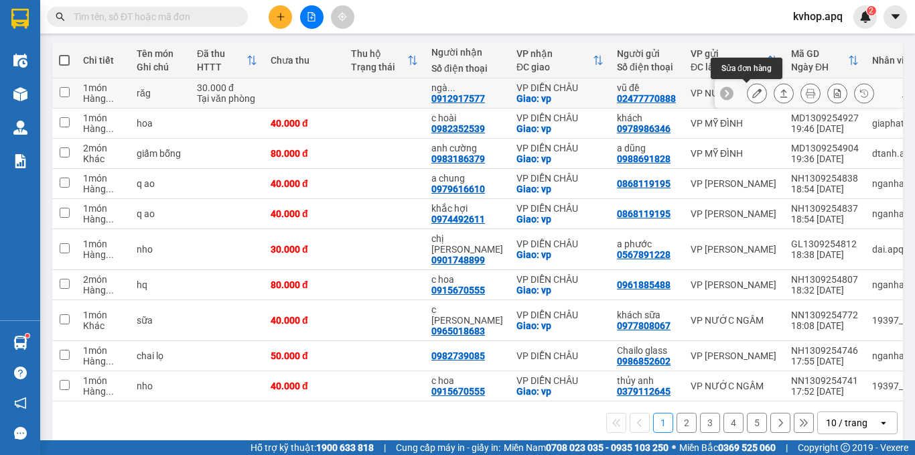
click at [752, 88] on button at bounding box center [757, 93] width 19 height 23
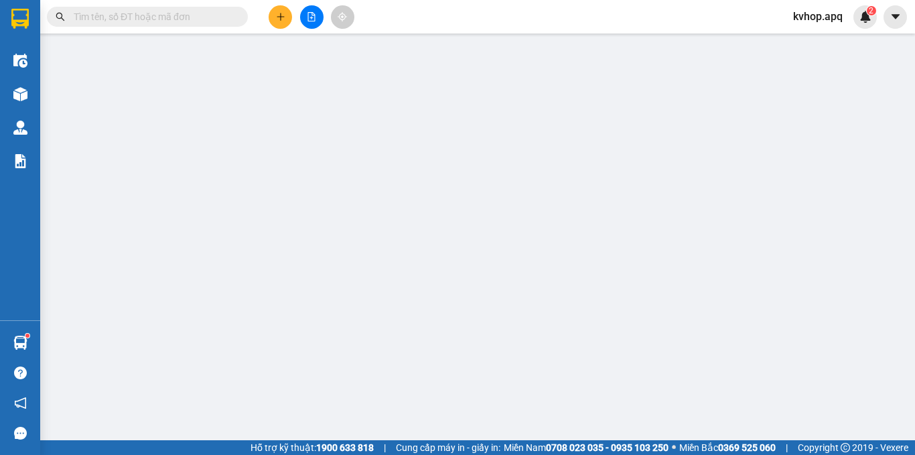
type input "02477770888"
type input "vũ đề"
type input "0912917577"
type input "ngà 0978571298"
checkbox input "true"
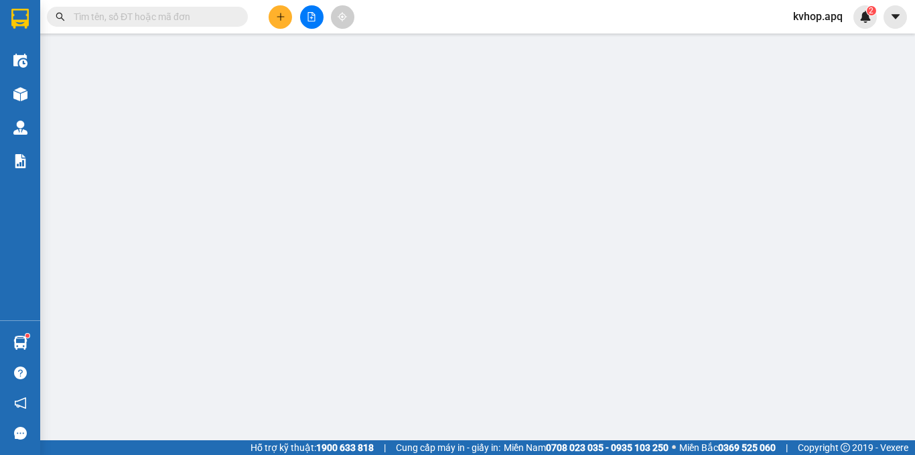
type input "vp"
type input "30.000"
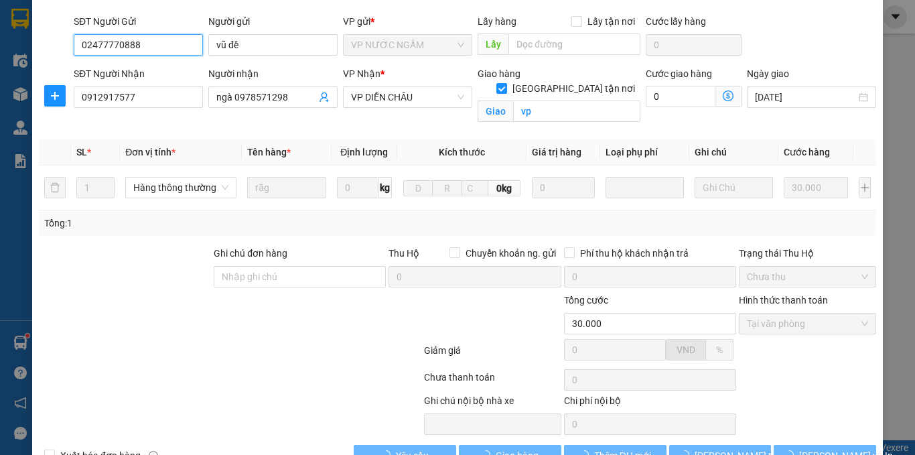
scroll to position [128, 0]
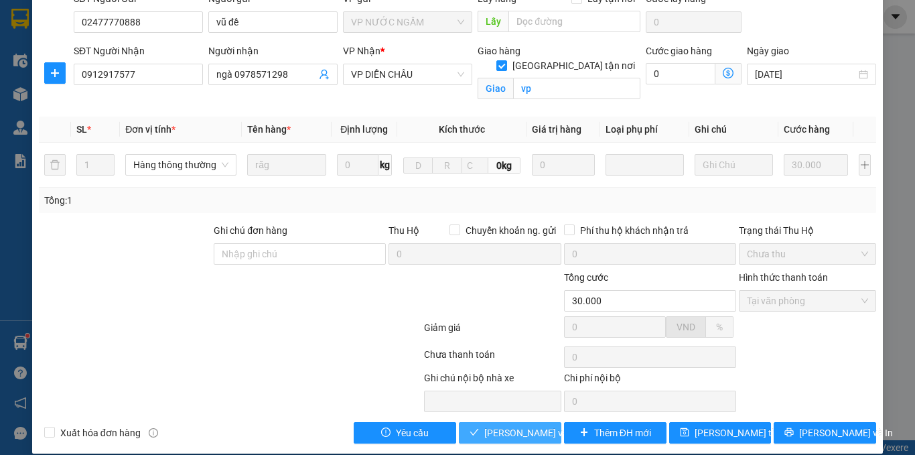
drag, startPoint x: 509, startPoint y: 419, endPoint x: 496, endPoint y: 417, distance: 12.8
click at [508, 425] on span "Lưu và Giao hàng" at bounding box center [548, 432] width 129 height 15
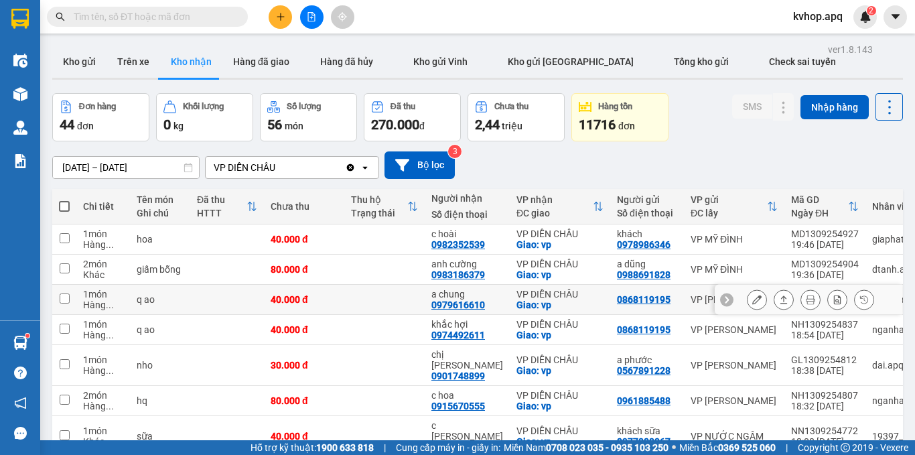
scroll to position [146, 0]
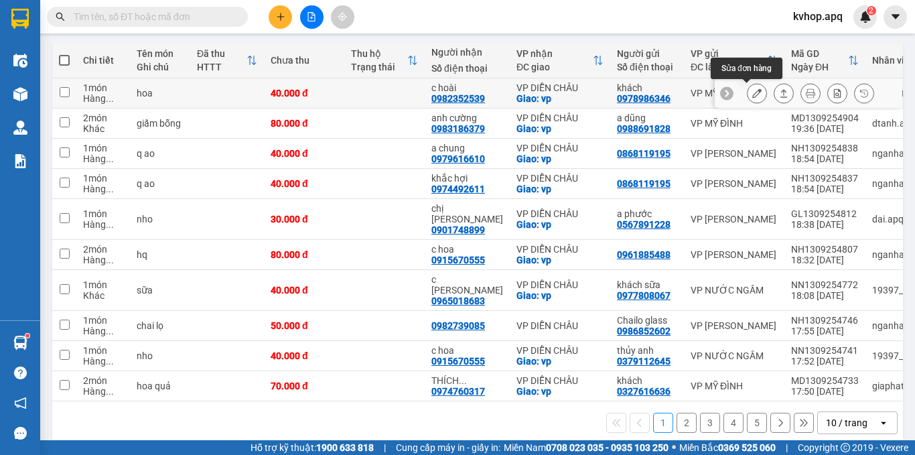
click at [752, 93] on icon at bounding box center [756, 92] width 9 height 9
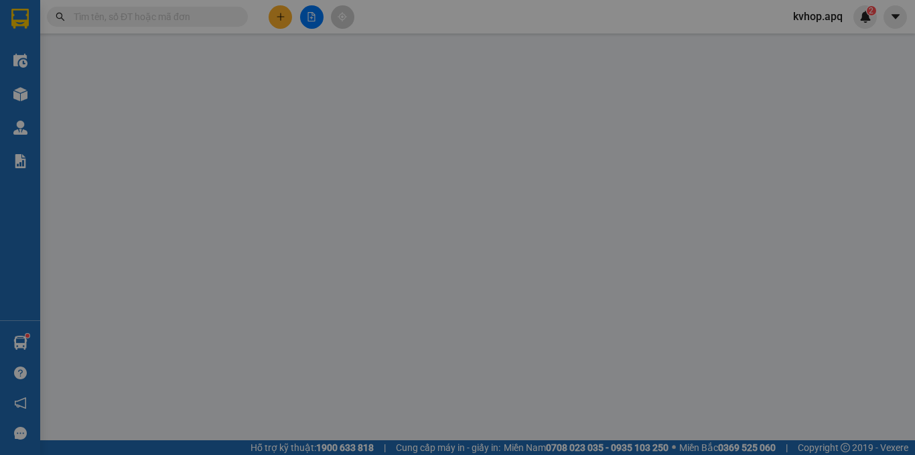
type input "0978986346"
type input "khách"
type input "0982352539"
type input "c hoài"
checkbox input "true"
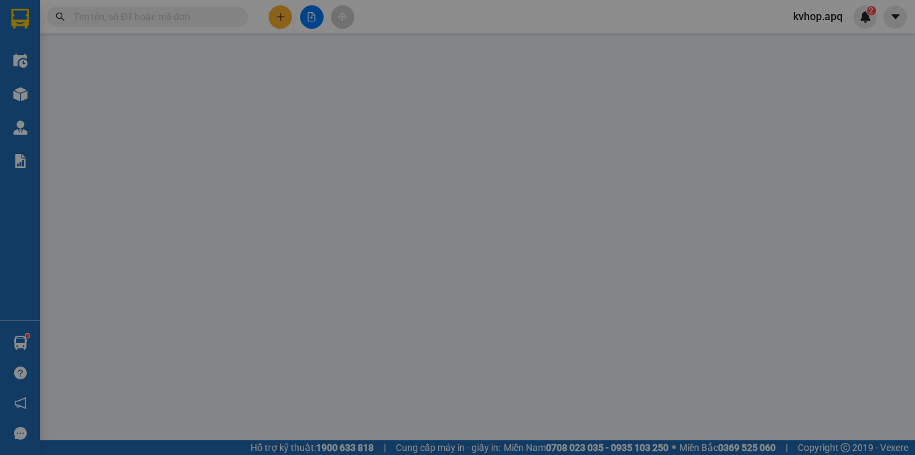
type input "vp"
type input "40.000"
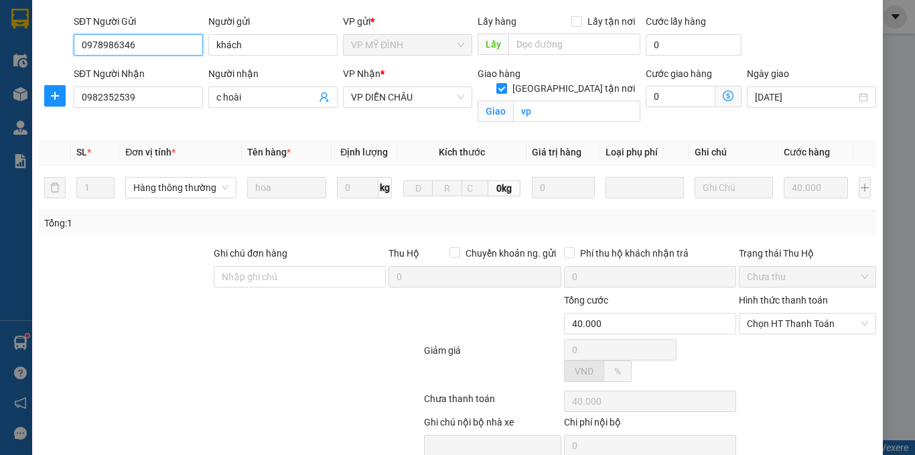
scroll to position [128, 0]
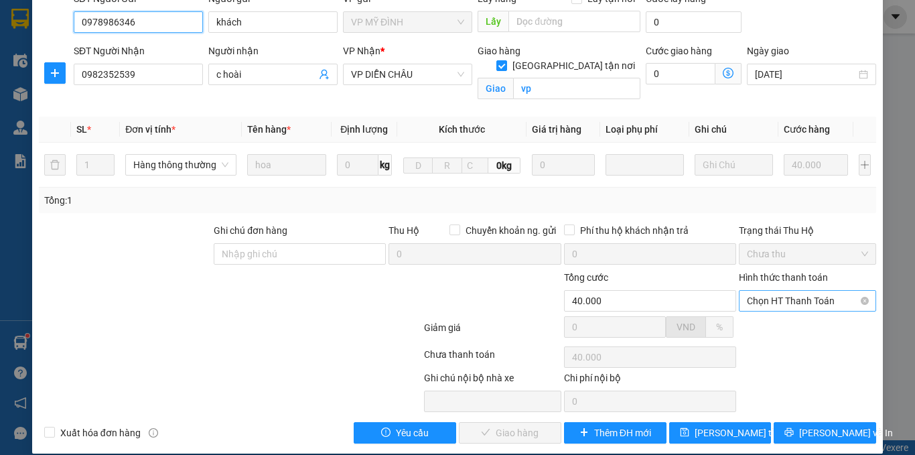
click at [762, 291] on span "Chọn HT Thanh Toán" at bounding box center [807, 301] width 121 height 20
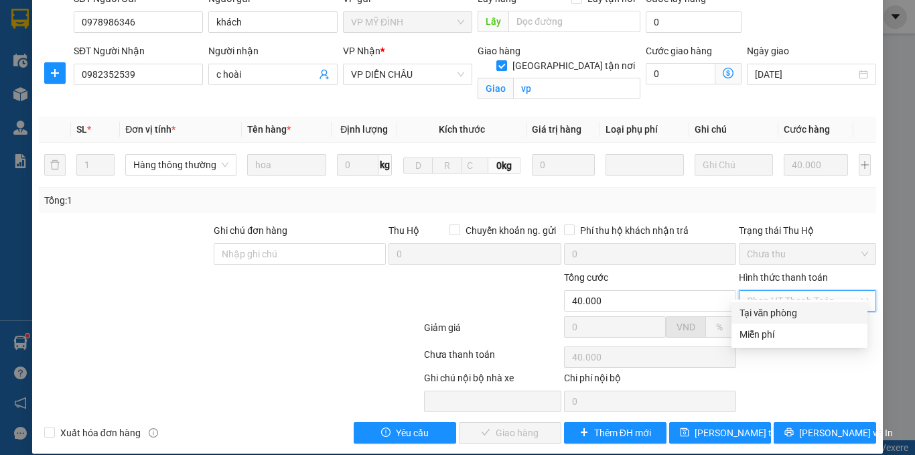
click at [761, 312] on div "Tại văn phòng" at bounding box center [800, 313] width 120 height 15
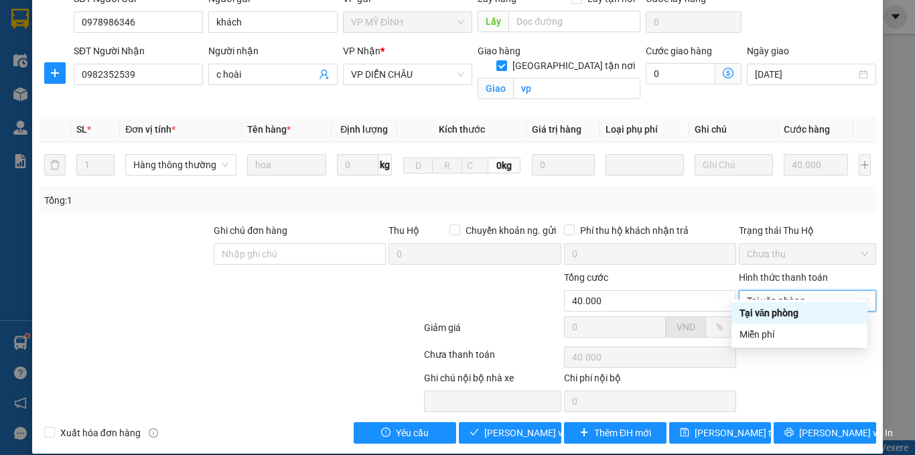
type input "0"
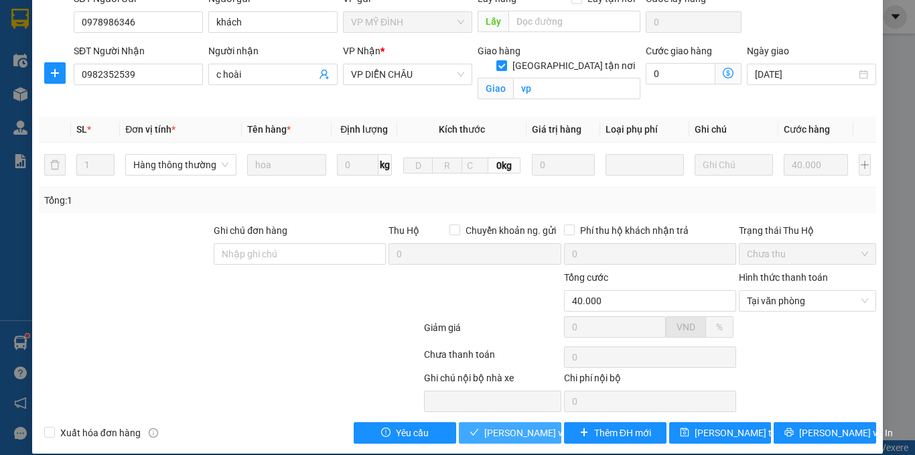
drag, startPoint x: 472, startPoint y: 432, endPoint x: 484, endPoint y: 414, distance: 21.4
click at [482, 416] on div "SỬA ĐƠN HÀNG Lịch sử Ảnh kiện hàng Yêu cầu xuất hóa đơn điện tử Total Paid Fee …" at bounding box center [457, 166] width 851 height 575
click at [484, 425] on span "Lưu và Giao hàng" at bounding box center [548, 432] width 129 height 15
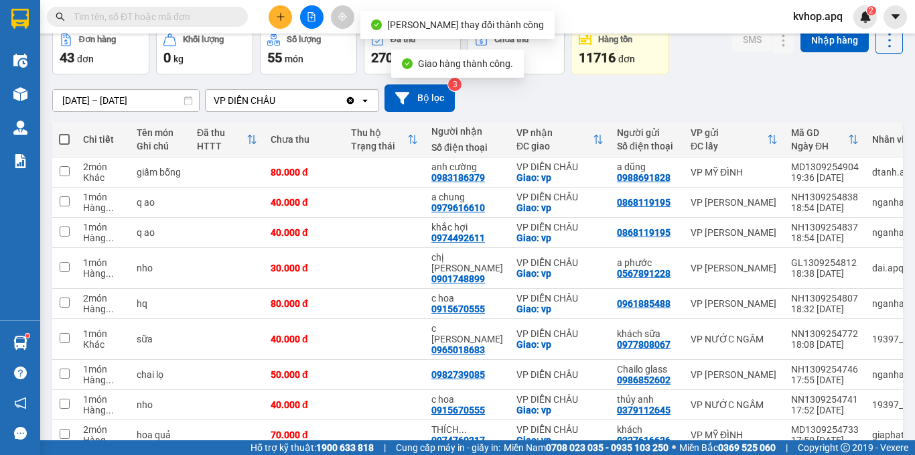
scroll to position [146, 0]
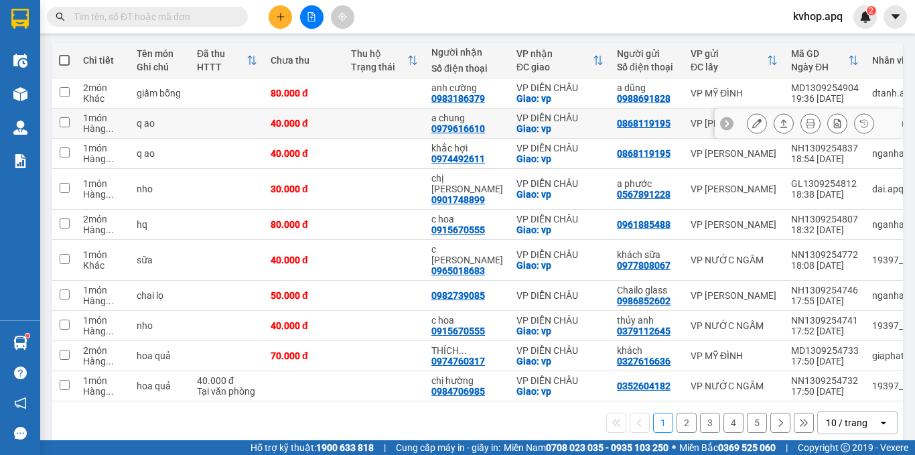
click at [752, 121] on icon at bounding box center [756, 123] width 9 height 9
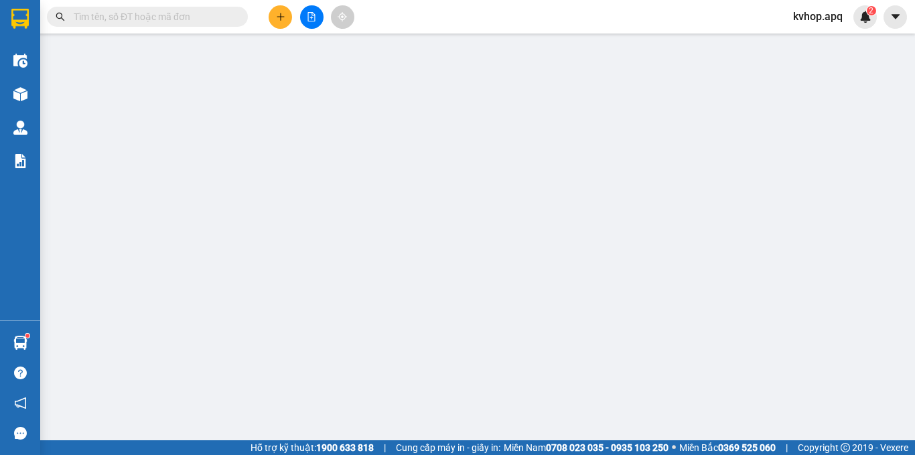
type input "0868119195"
type input "0979616610"
type input "a chung"
checkbox input "true"
type input "vp"
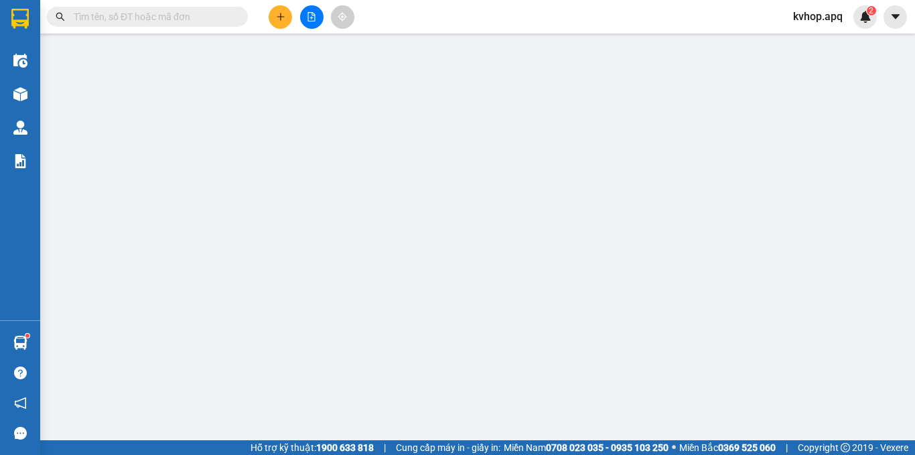
type input "40.000"
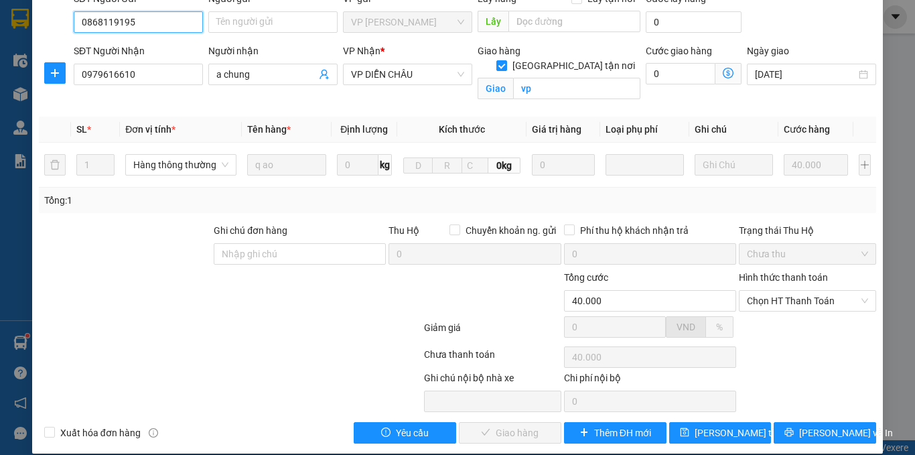
scroll to position [128, 0]
click at [779, 291] on span "Chọn HT Thanh Toán" at bounding box center [807, 301] width 121 height 20
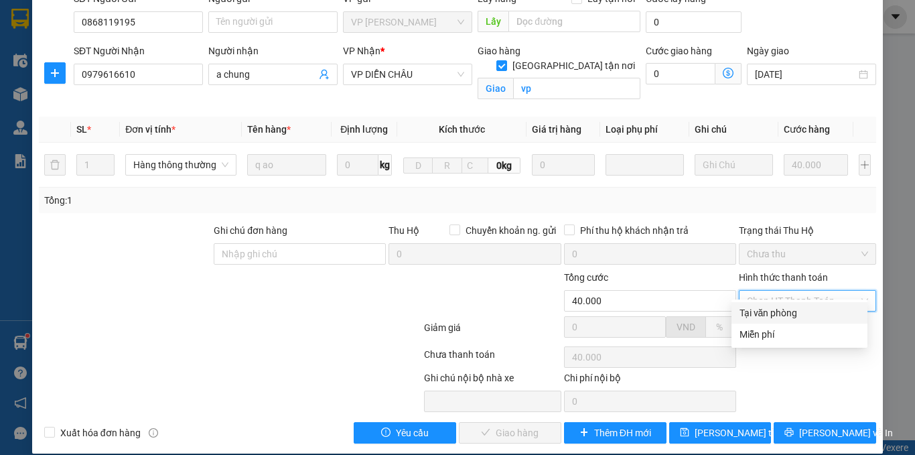
drag, startPoint x: 763, startPoint y: 308, endPoint x: 758, endPoint y: 316, distance: 9.3
click at [762, 311] on div "Tại văn phòng" at bounding box center [800, 313] width 120 height 15
type input "0"
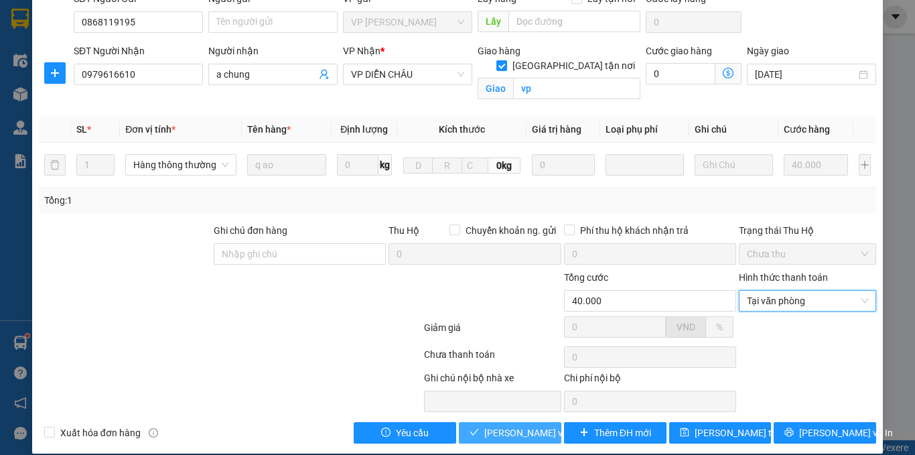
click at [508, 425] on span "Lưu và Giao hàng" at bounding box center [548, 432] width 129 height 15
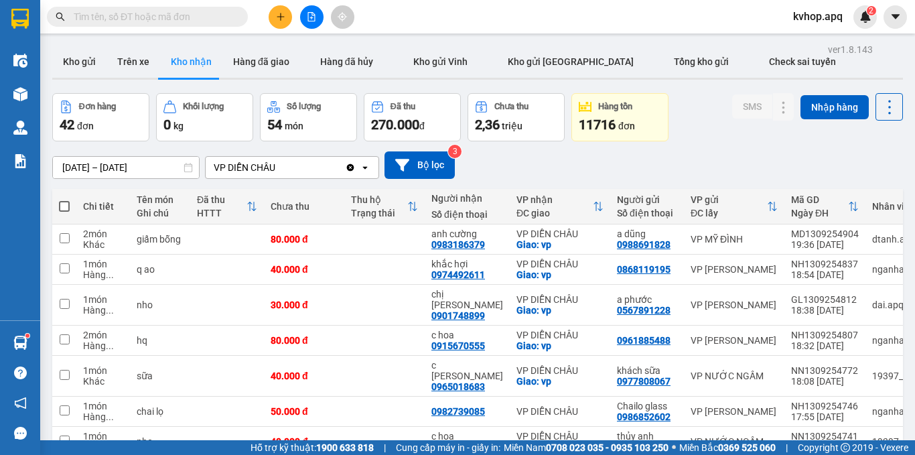
click at [310, 13] on icon "file-add" at bounding box center [311, 16] width 7 height 9
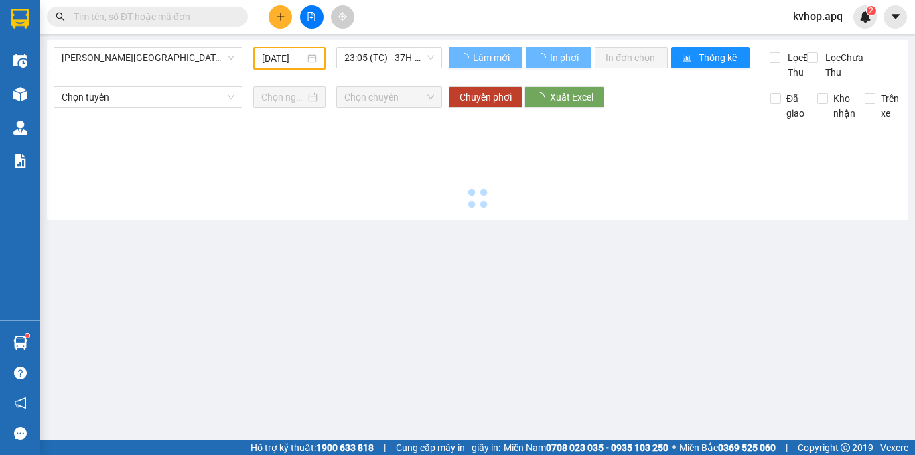
type input "14/09/2025"
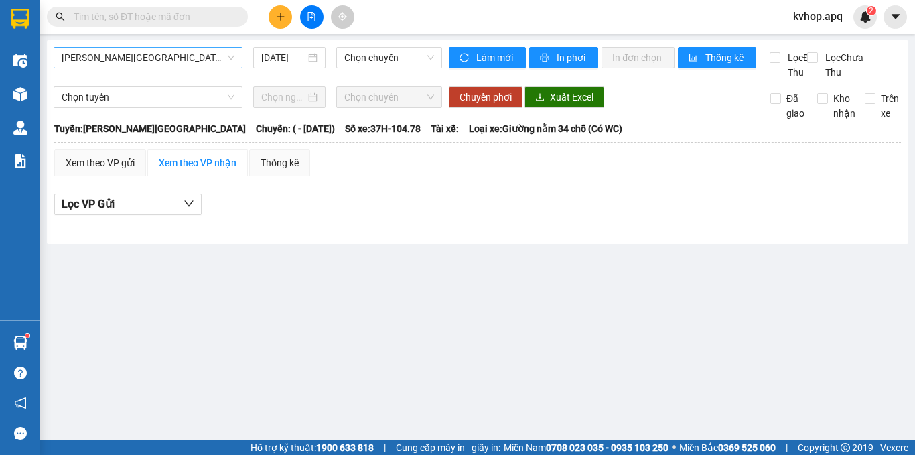
click at [131, 62] on span "Gia Lâm - Mỹ Đình" at bounding box center [148, 58] width 173 height 20
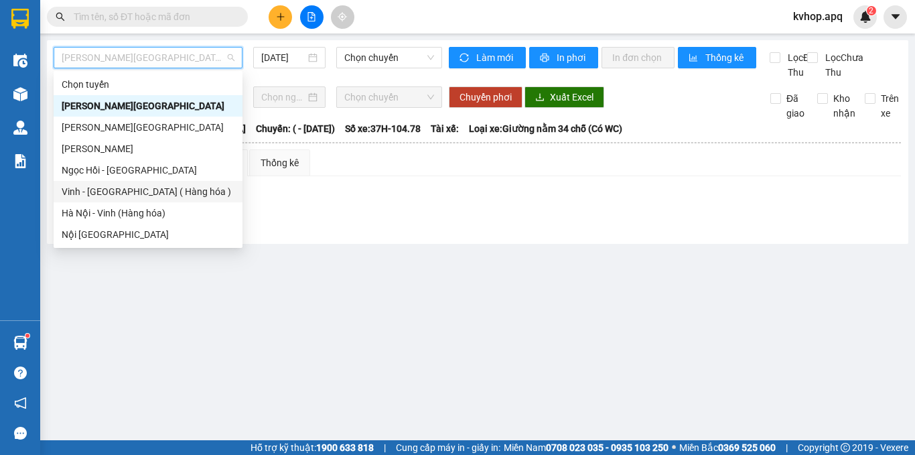
click at [123, 189] on div "Vinh - Hà Nội ( Hàng hóa )" at bounding box center [148, 191] width 173 height 15
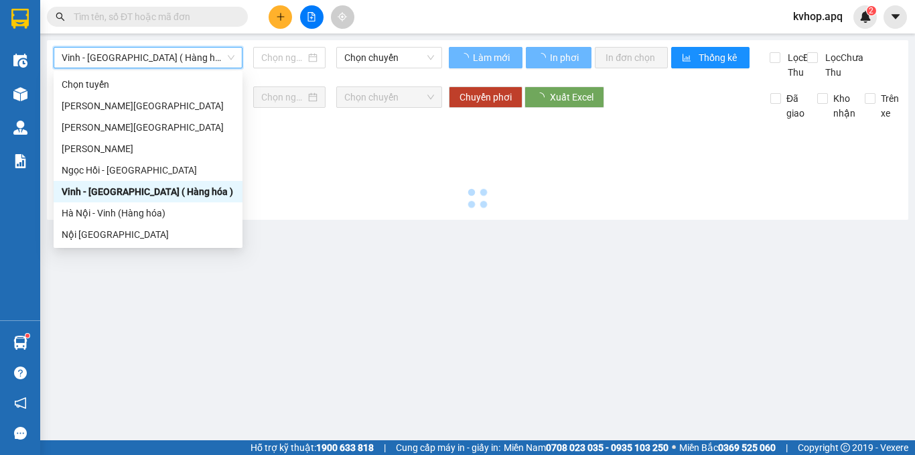
type input "14/09/2025"
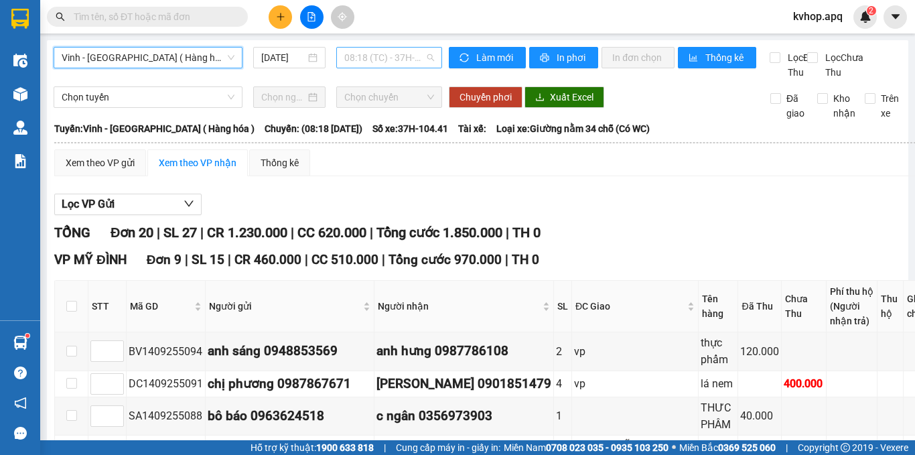
click at [377, 64] on span "08:18 (TC) - 37H-104.41" at bounding box center [389, 58] width 90 height 20
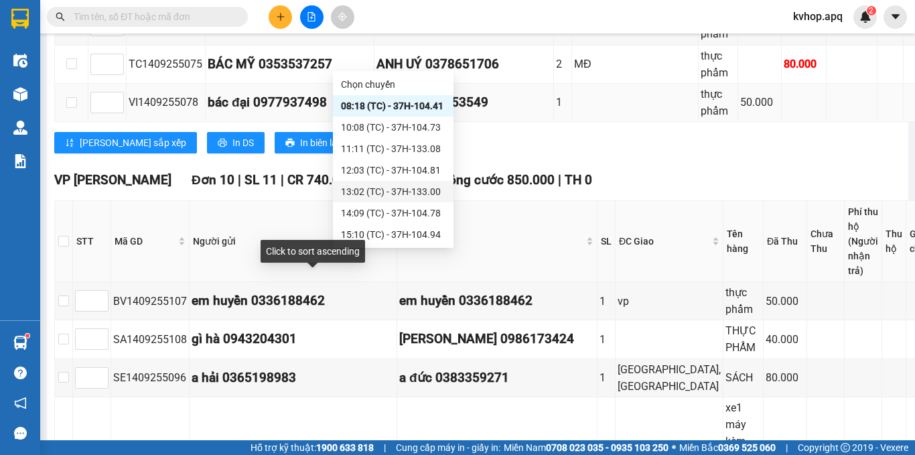
scroll to position [402, 0]
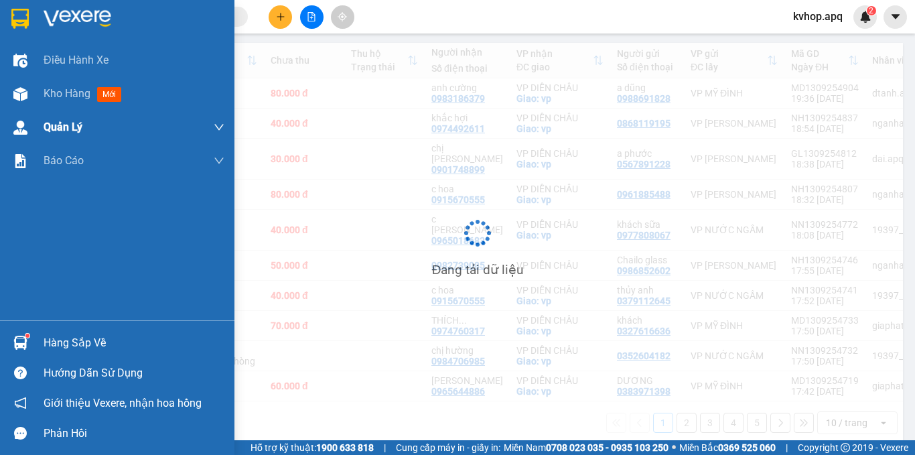
scroll to position [146, 0]
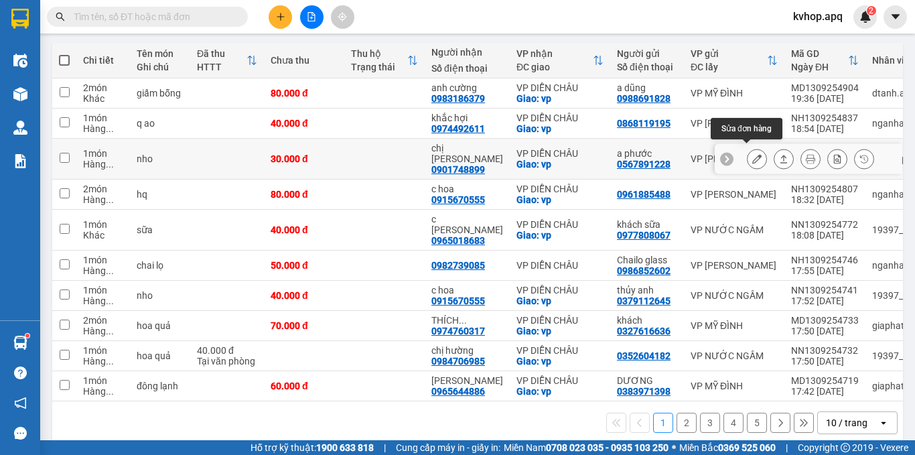
click at [752, 154] on icon at bounding box center [756, 158] width 9 height 9
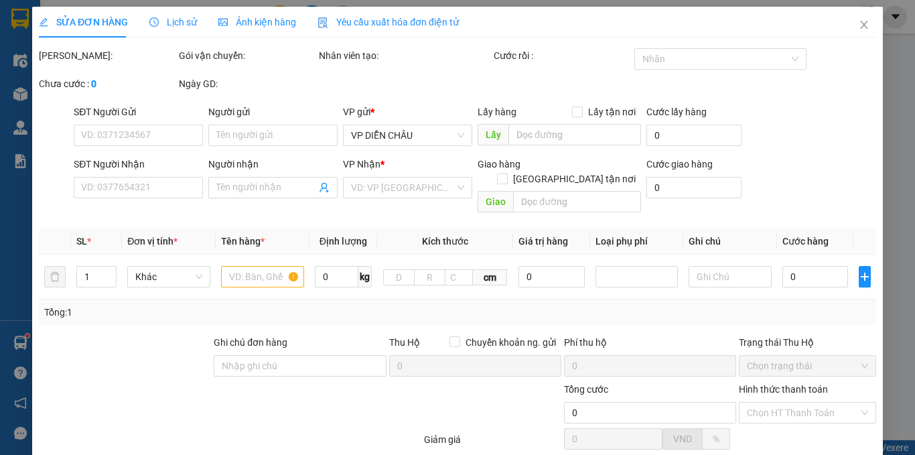
type input "0567891228"
type input "a phước"
type input "0901748899"
type input "chị [PERSON_NAME]"
checkbox input "true"
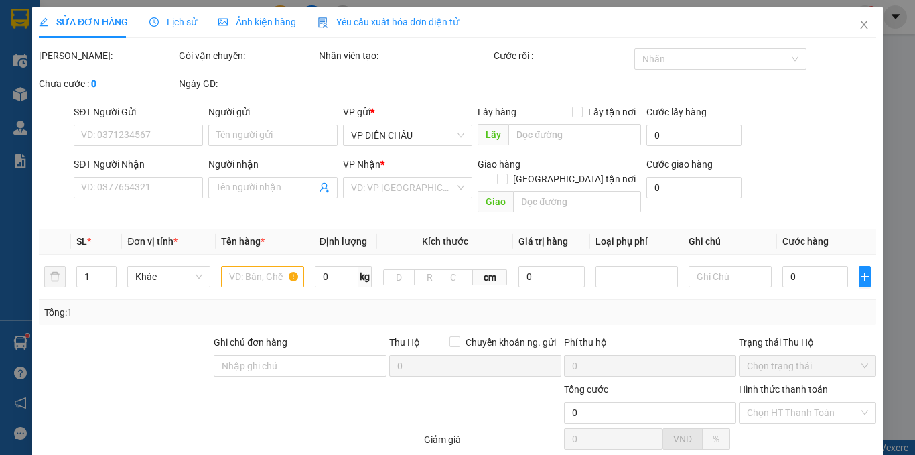
type input "vp"
type input "30.000"
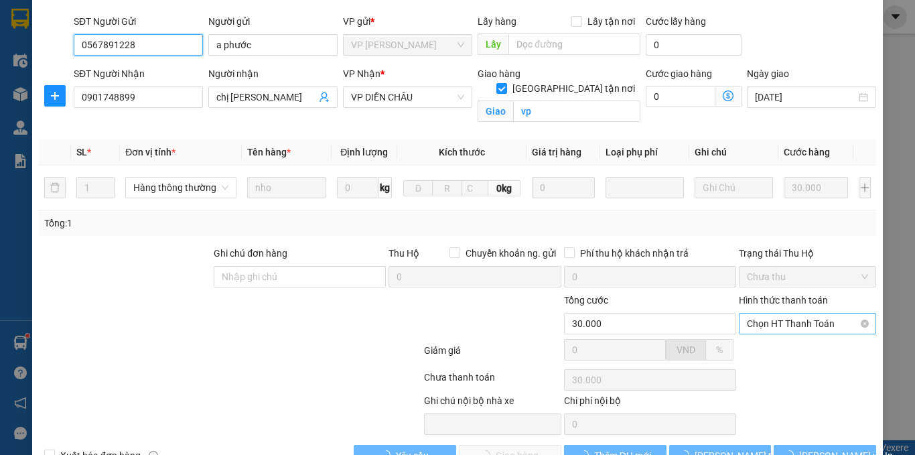
scroll to position [128, 0]
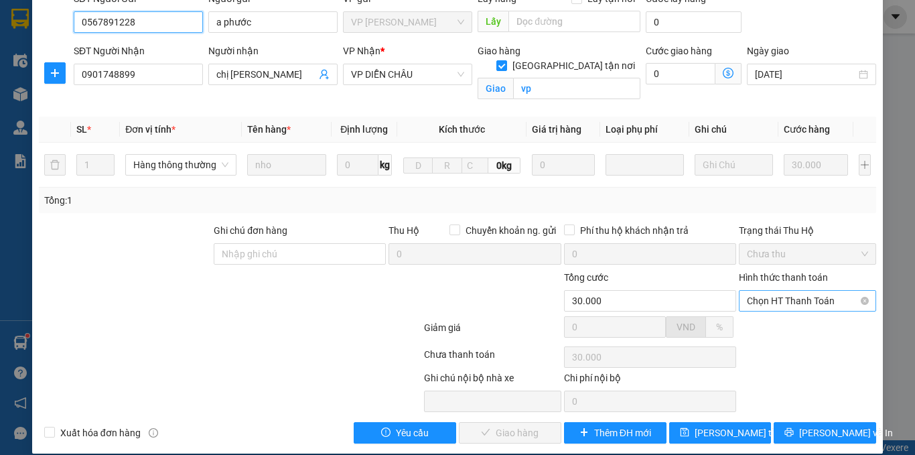
click at [789, 291] on span "Chọn HT Thanh Toán" at bounding box center [807, 301] width 121 height 20
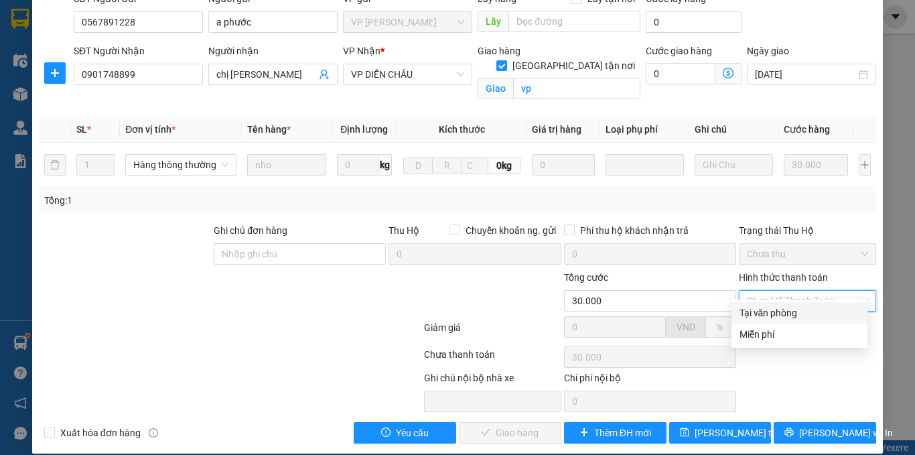
drag, startPoint x: 778, startPoint y: 305, endPoint x: 772, endPoint y: 313, distance: 9.7
click at [772, 313] on div "Tại văn phòng" at bounding box center [800, 312] width 136 height 21
type input "0"
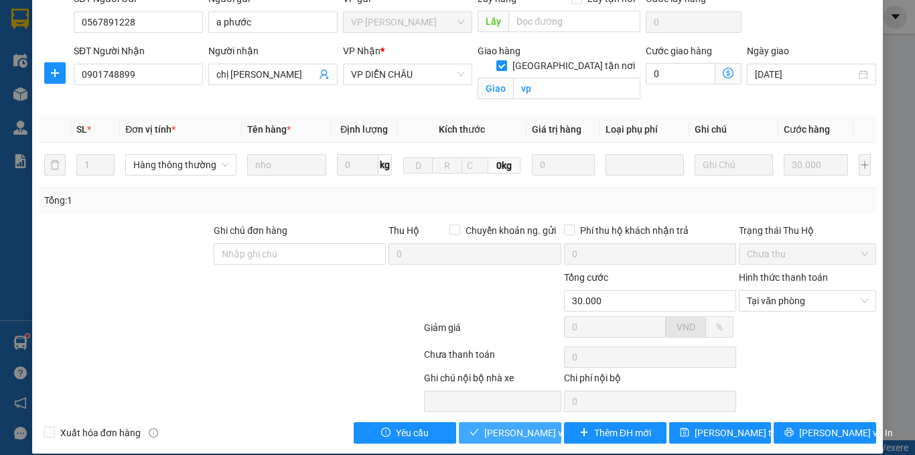
click at [493, 425] on span "Lưu và Giao hàng" at bounding box center [548, 432] width 129 height 15
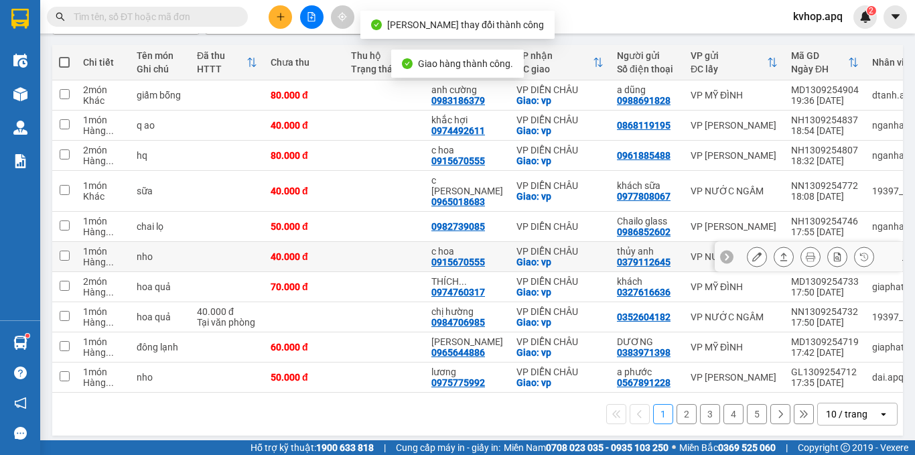
scroll to position [146, 0]
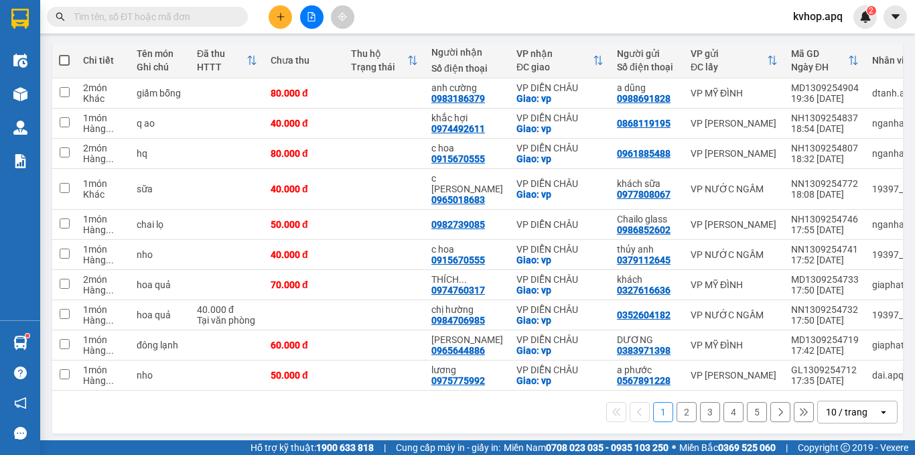
click at [677, 412] on button "2" at bounding box center [687, 412] width 20 height 20
